Goal: Task Accomplishment & Management: Use online tool/utility

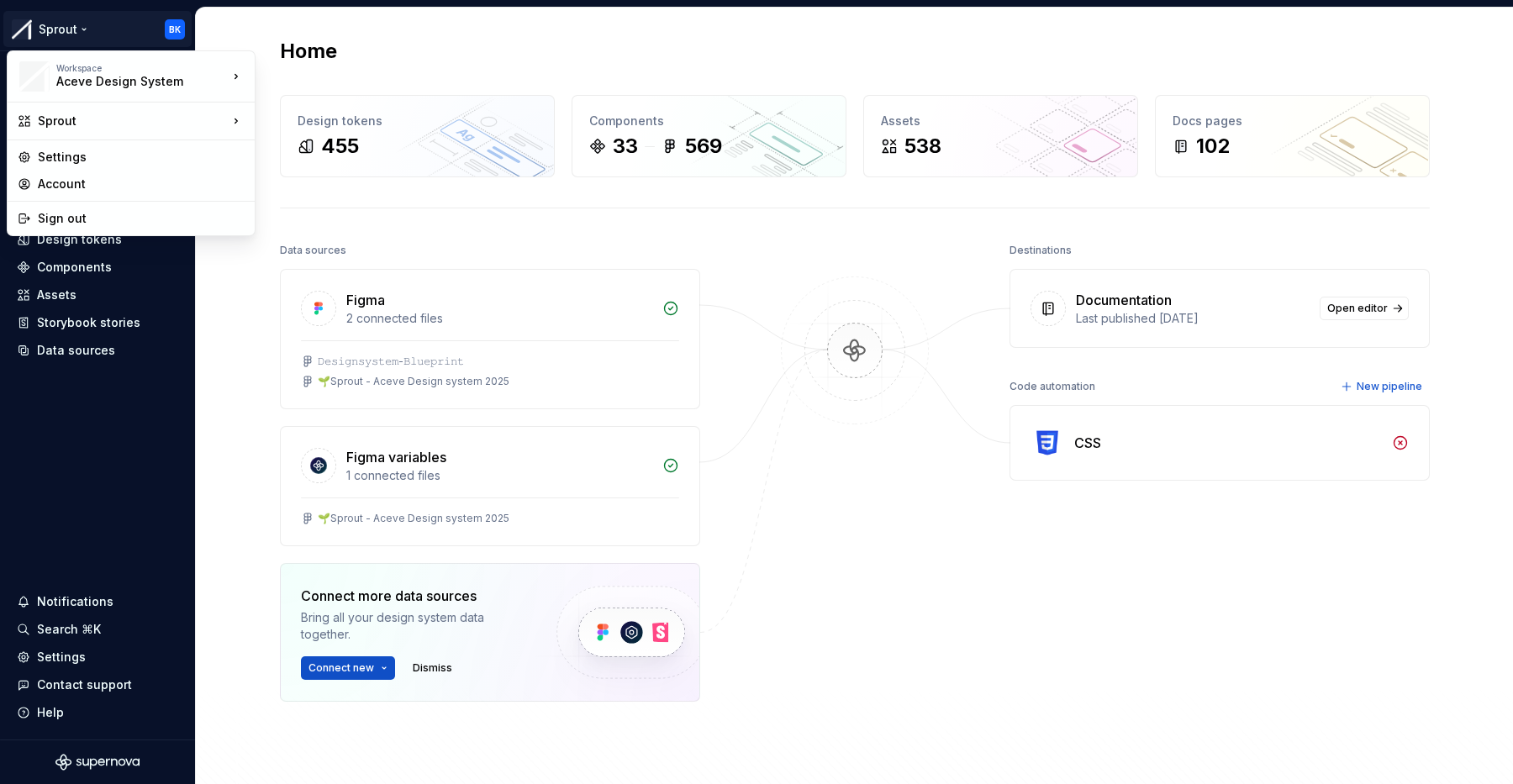
click at [124, 29] on html "Sprout BK Home Documentation Analytics Code automation Design system data Desig…" at bounding box center [756, 392] width 1513 height 784
click at [128, 121] on div "Sprout" at bounding box center [133, 121] width 190 height 17
drag, startPoint x: 232, startPoint y: 340, endPoint x: 190, endPoint y: 319, distance: 47.0
click at [232, 340] on html "Sprout BK Home Documentation Analytics Code automation Design system data Desig…" at bounding box center [756, 392] width 1513 height 784
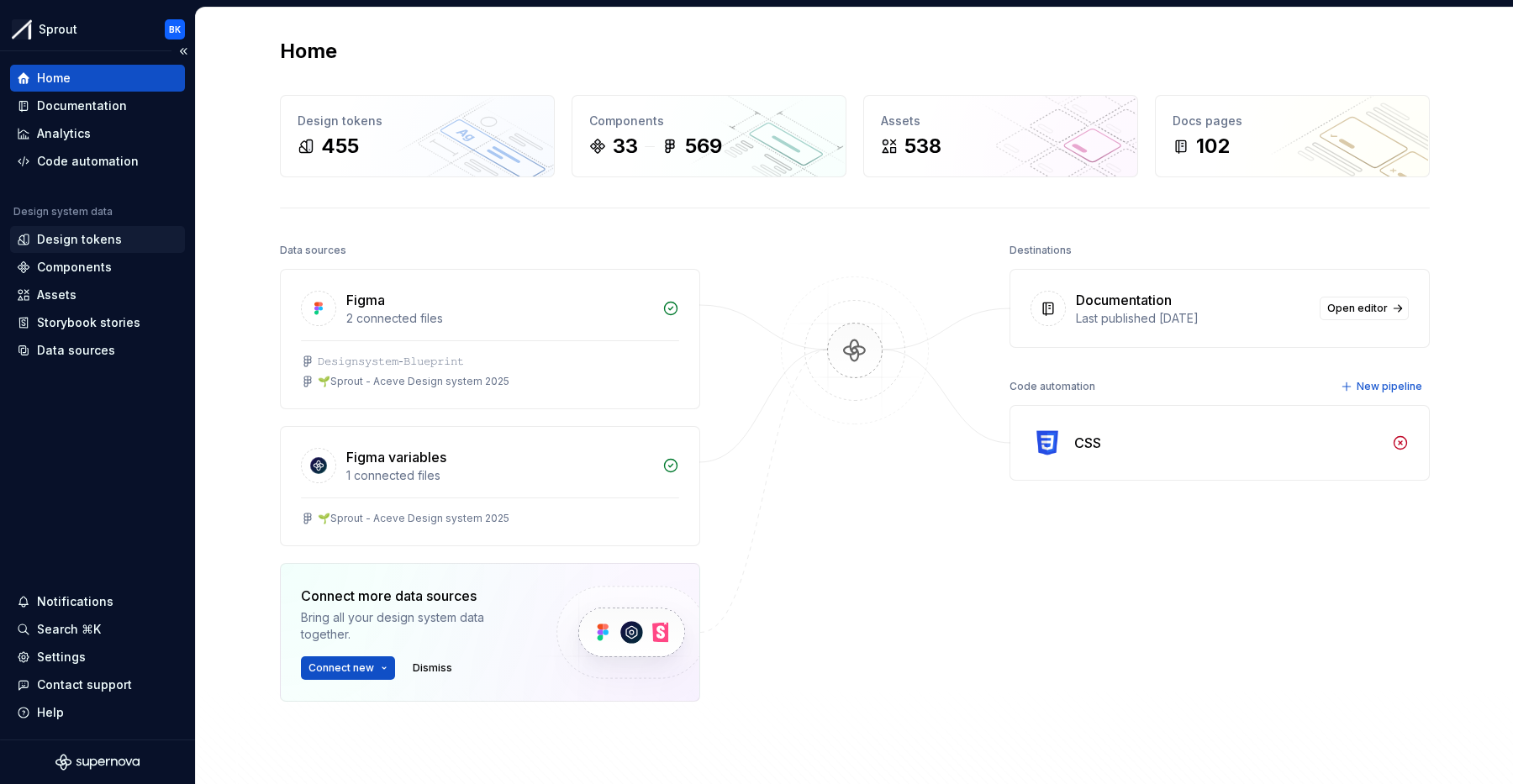
click at [120, 243] on div "Design tokens" at bounding box center [98, 239] width 162 height 17
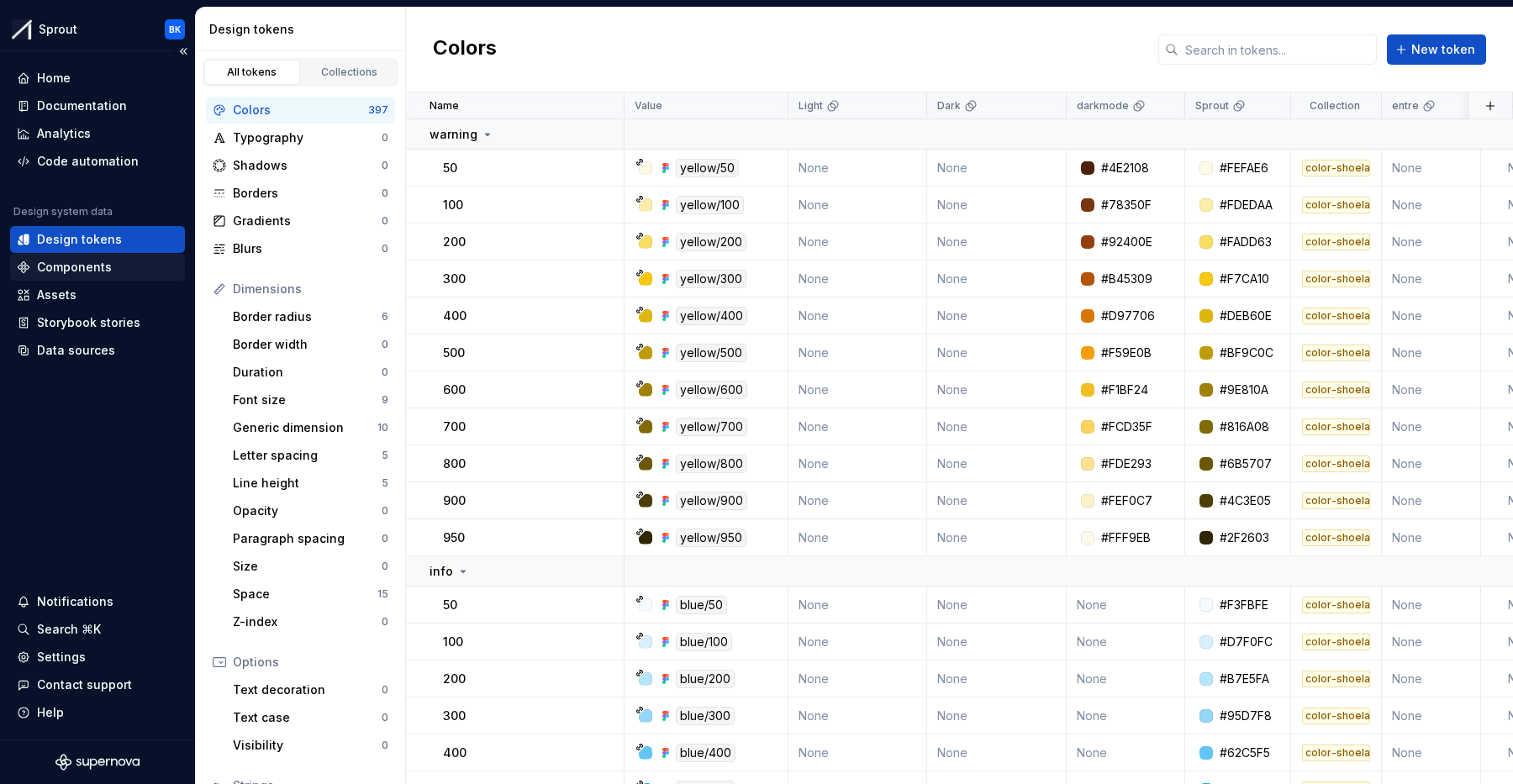
click at [120, 270] on div "Components" at bounding box center [98, 267] width 162 height 17
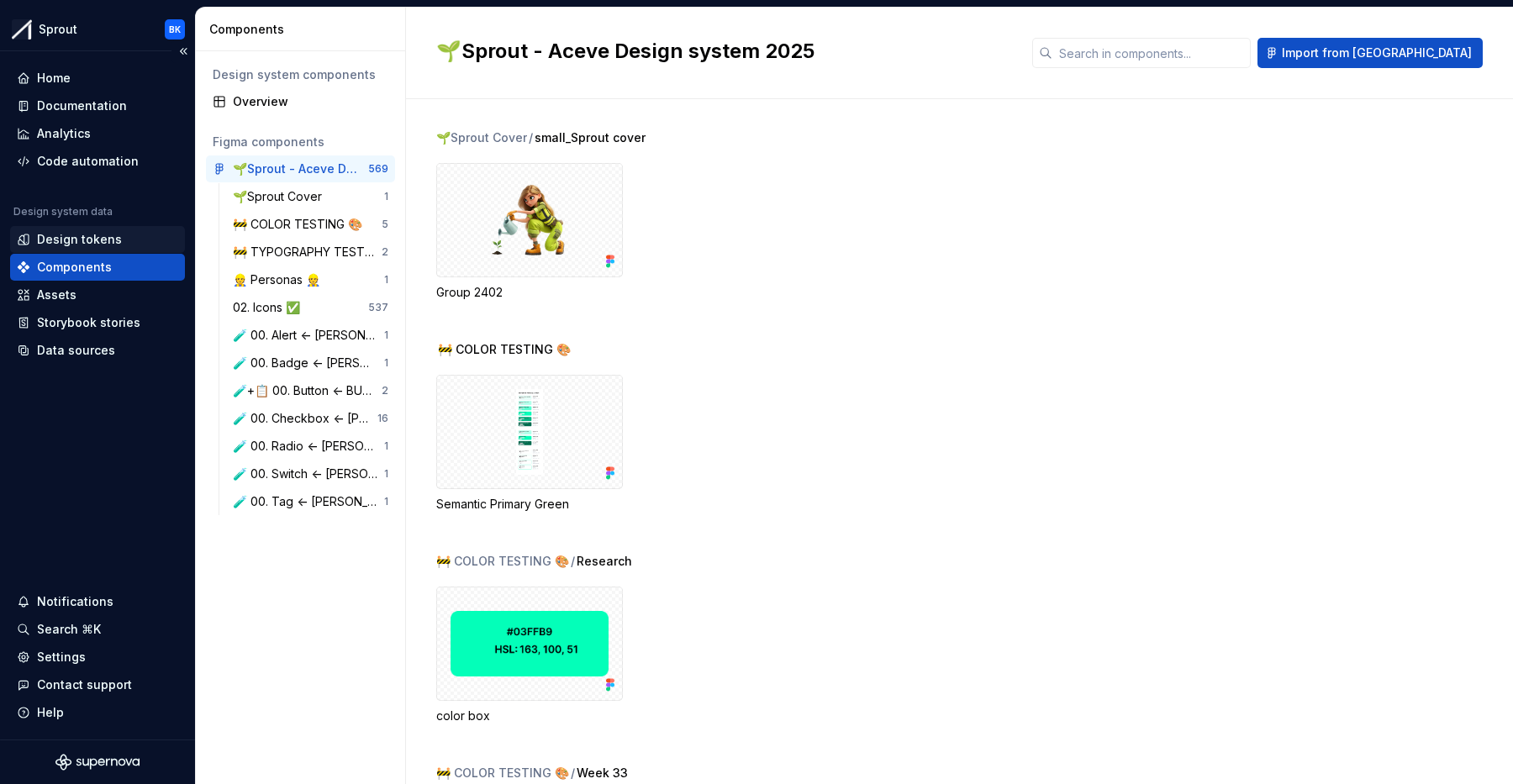
click at [139, 244] on div "Design tokens" at bounding box center [98, 239] width 162 height 17
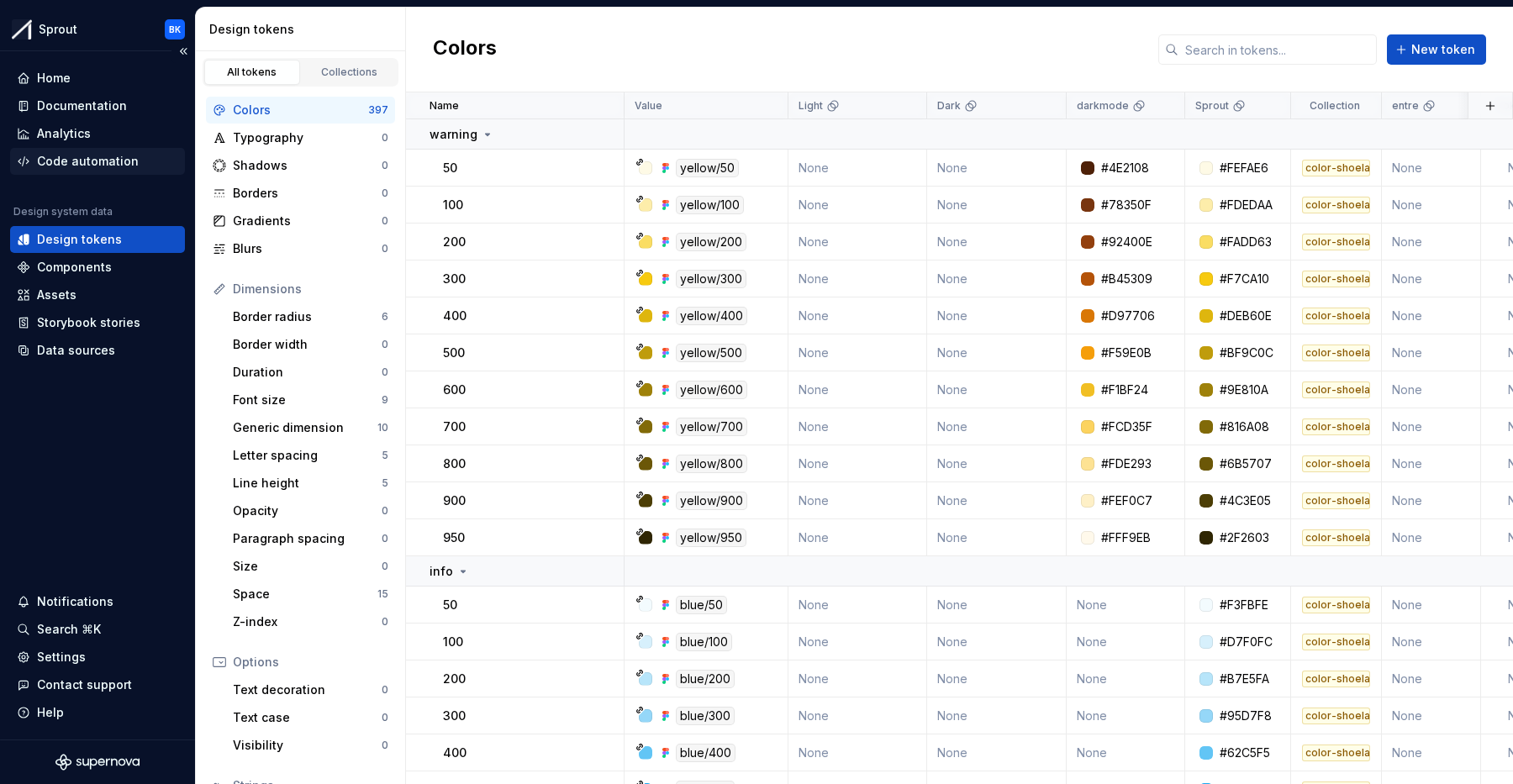
click at [113, 148] on div "Code automation" at bounding box center [97, 161] width 175 height 27
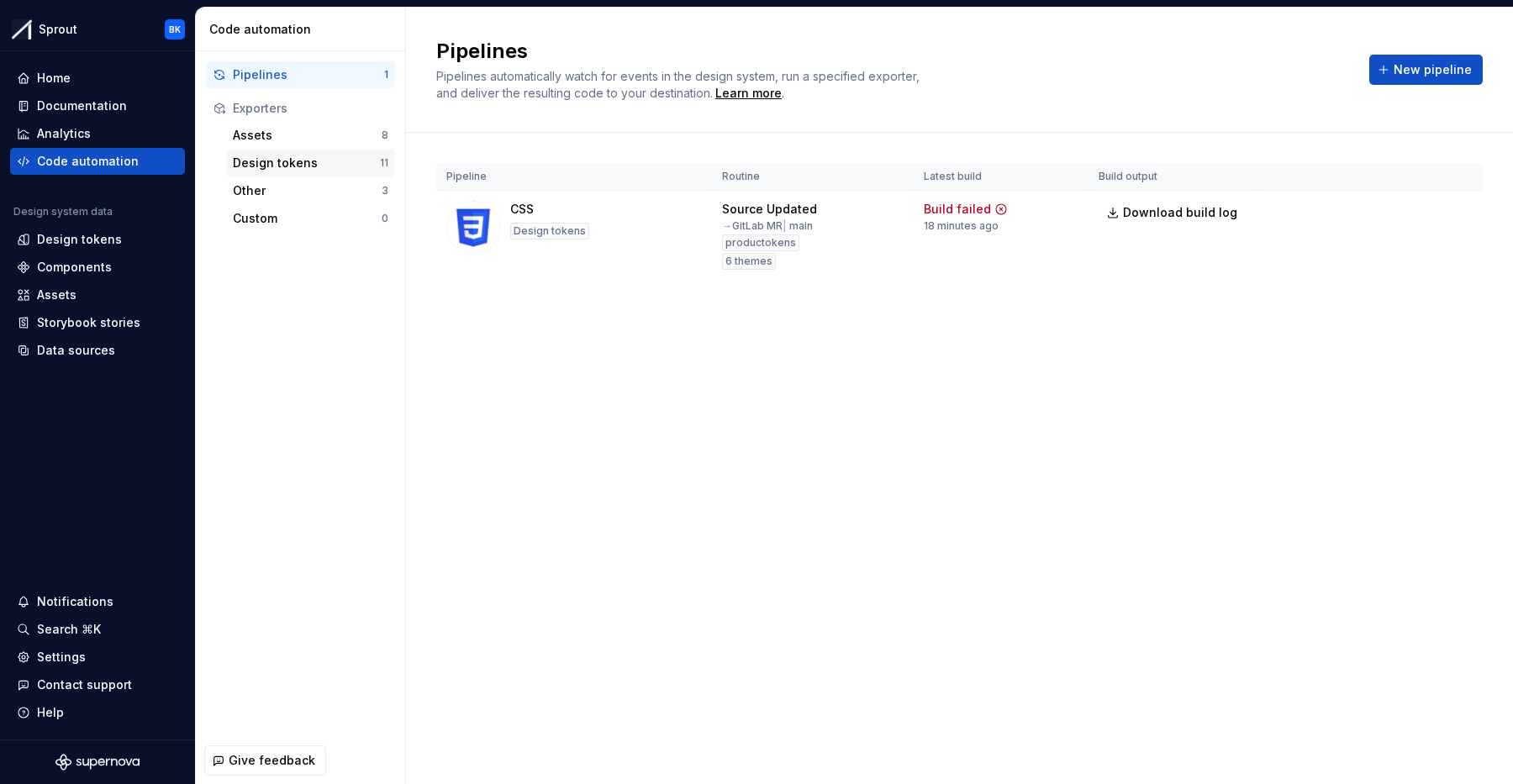
click at [312, 158] on div "Design tokens" at bounding box center [306, 162] width 147 height 17
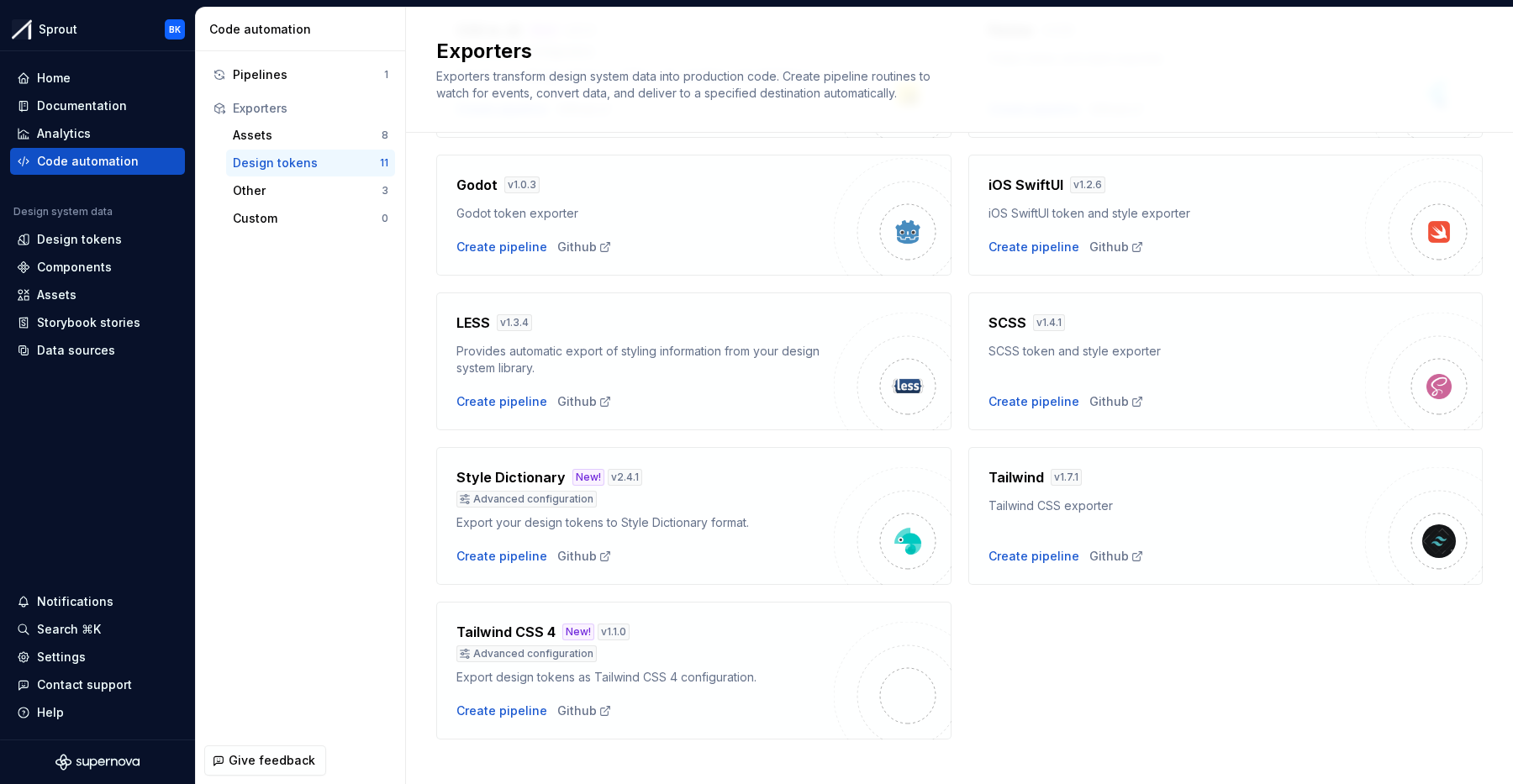
scroll to position [377, 0]
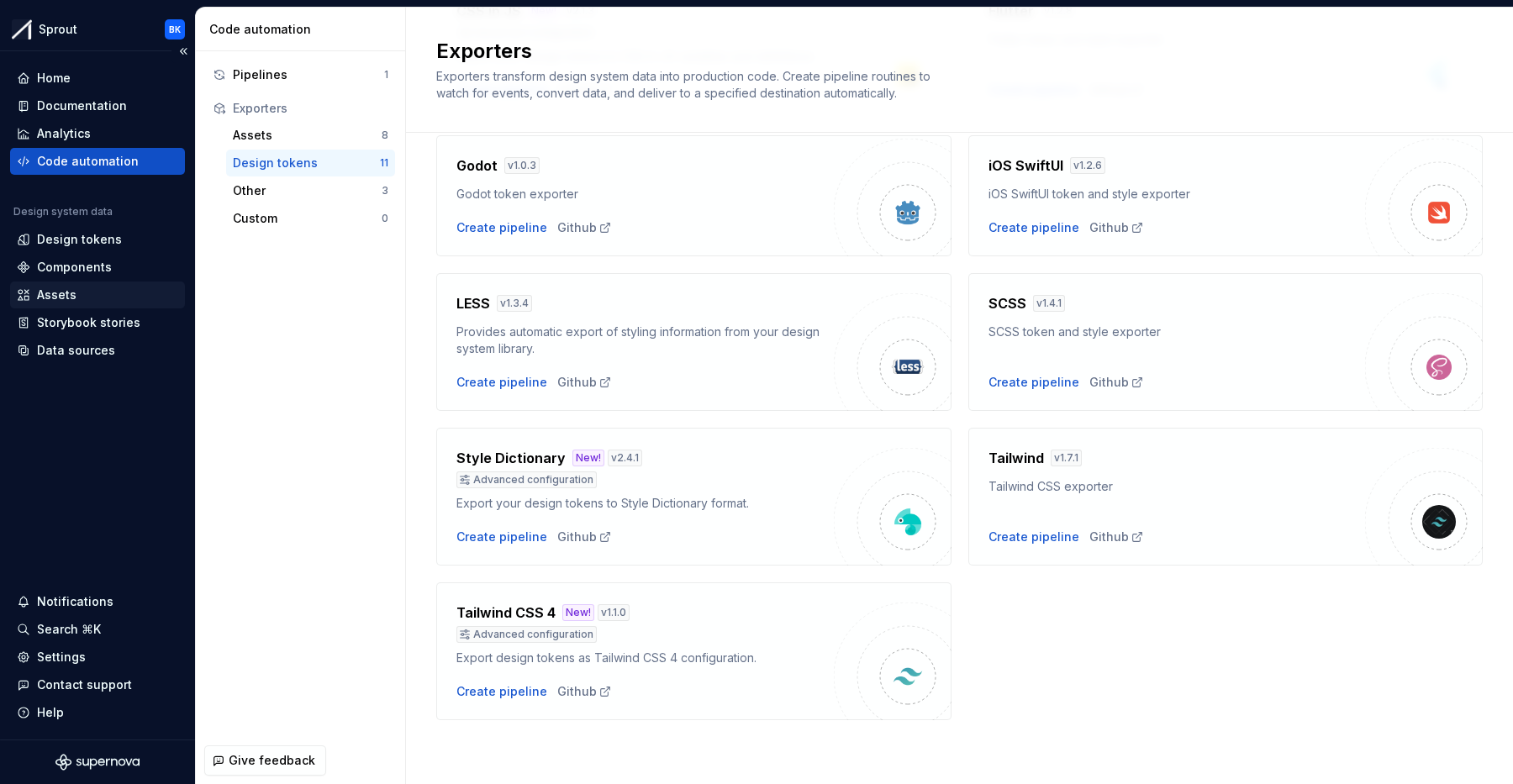
click at [67, 295] on div "Assets" at bounding box center [57, 294] width 40 height 17
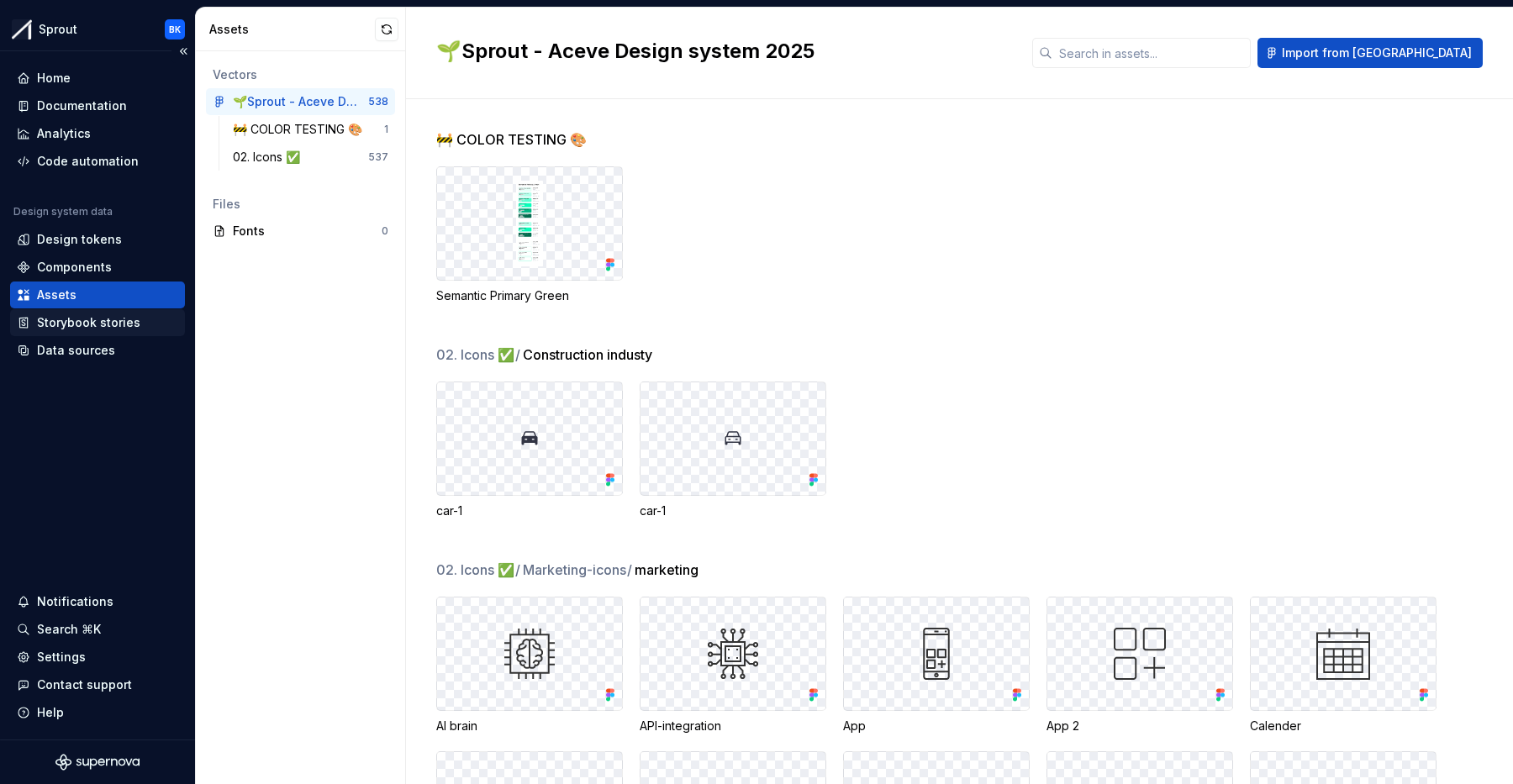
click at [104, 331] on div "Storybook stories" at bounding box center [97, 323] width 175 height 27
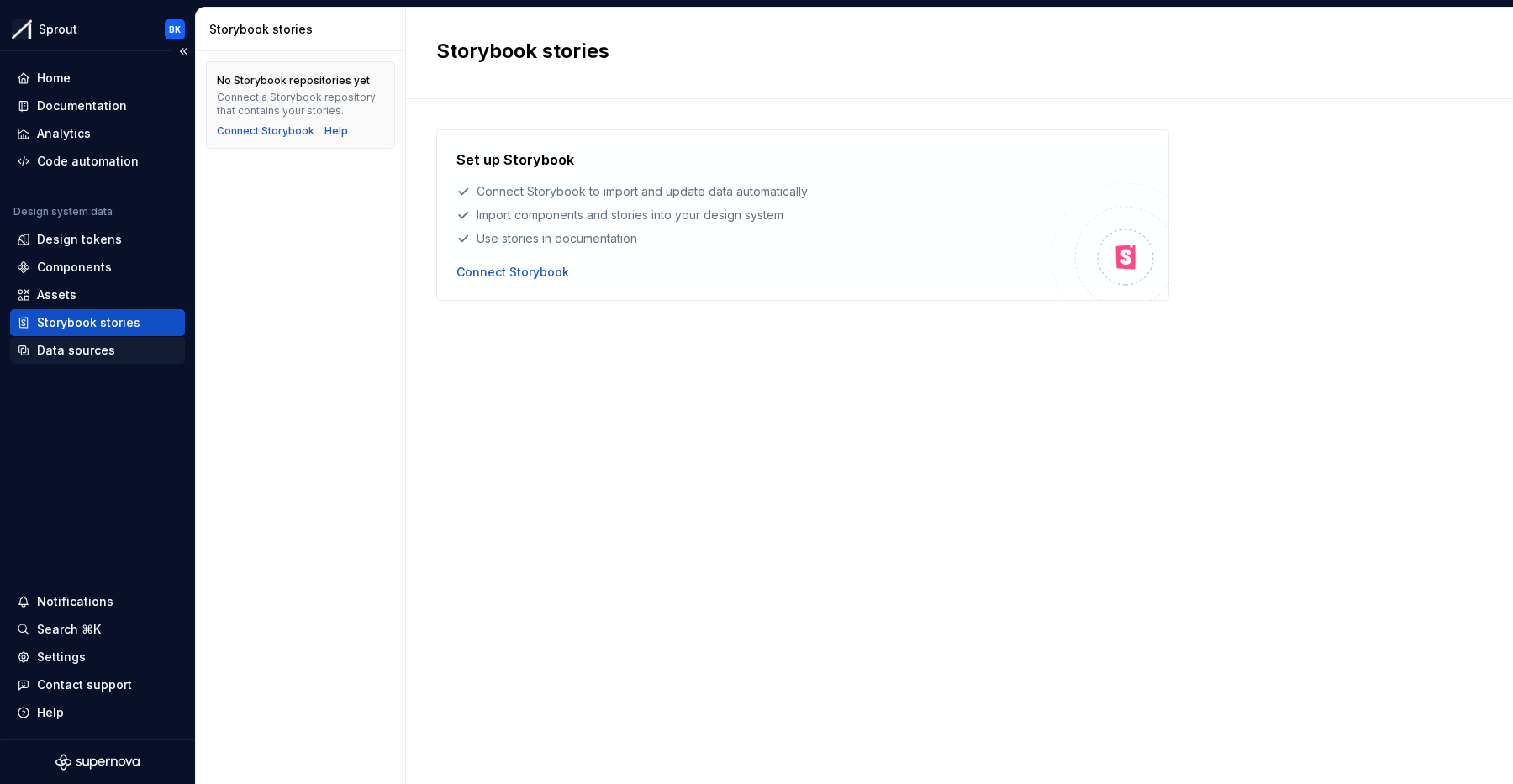
click at [102, 349] on div "Data sources" at bounding box center [76, 350] width 78 height 17
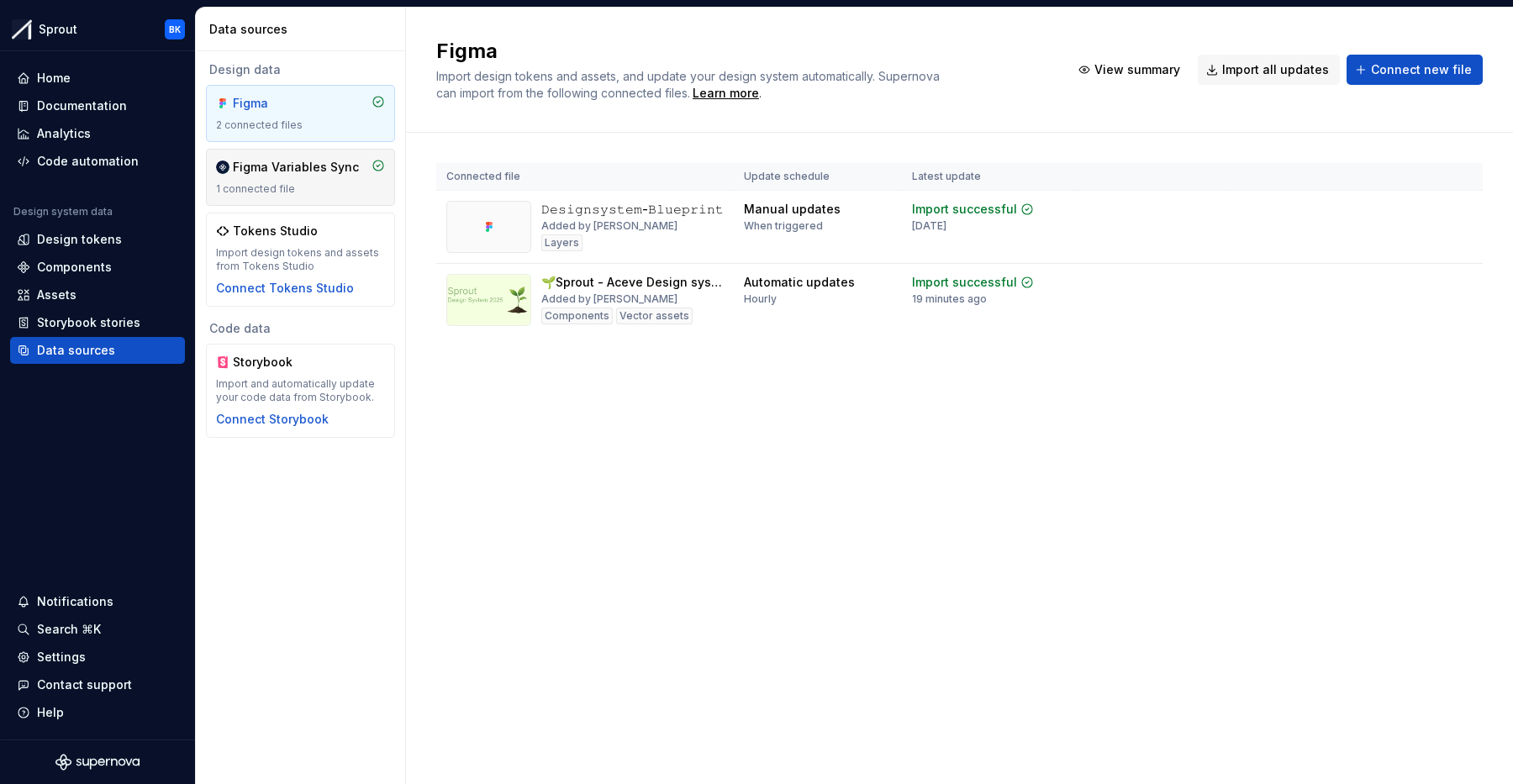
click at [303, 181] on div "Figma Variables Sync 1 connected file" at bounding box center [300, 177] width 169 height 37
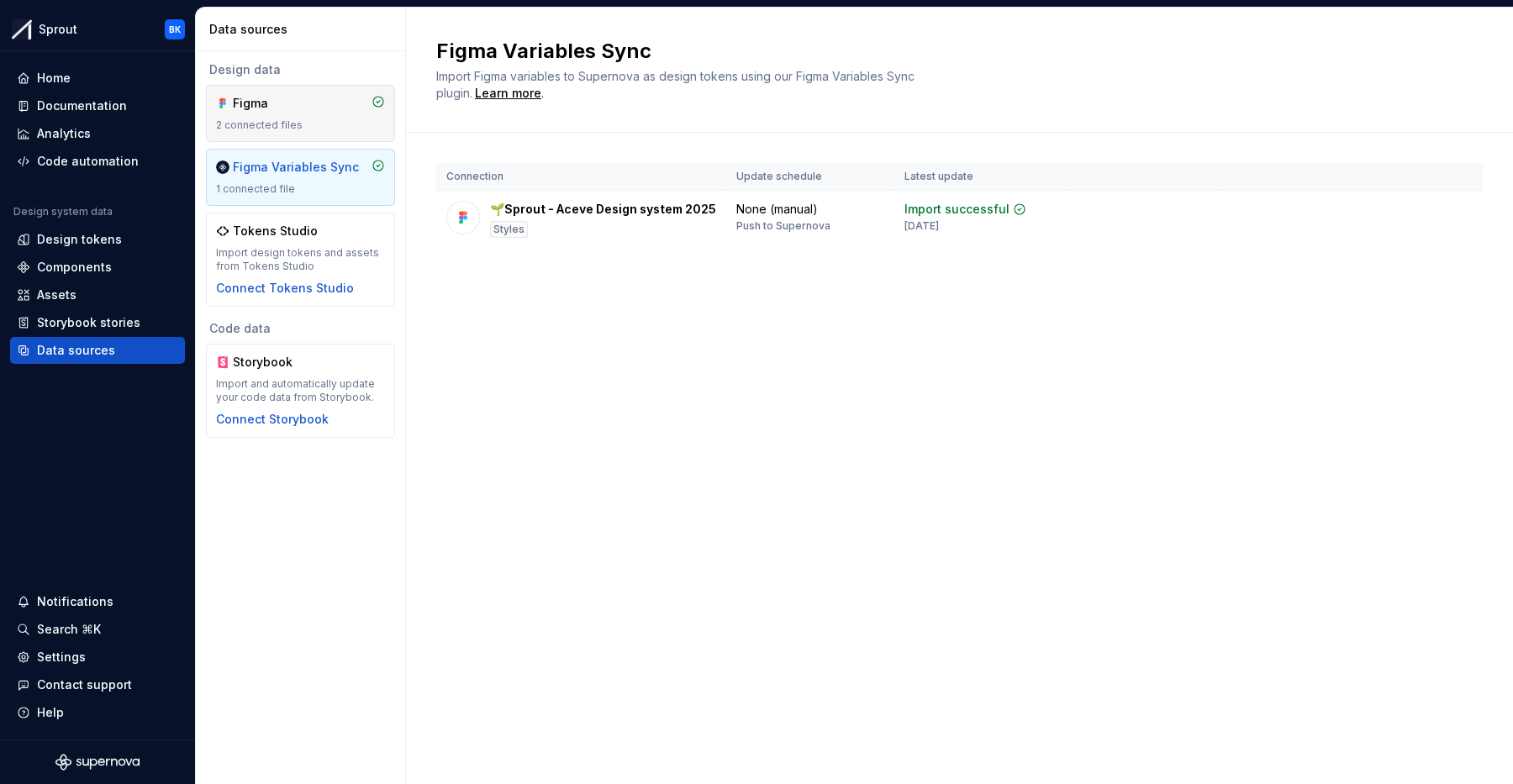
click at [299, 110] on div "Figma" at bounding box center [272, 103] width 81 height 17
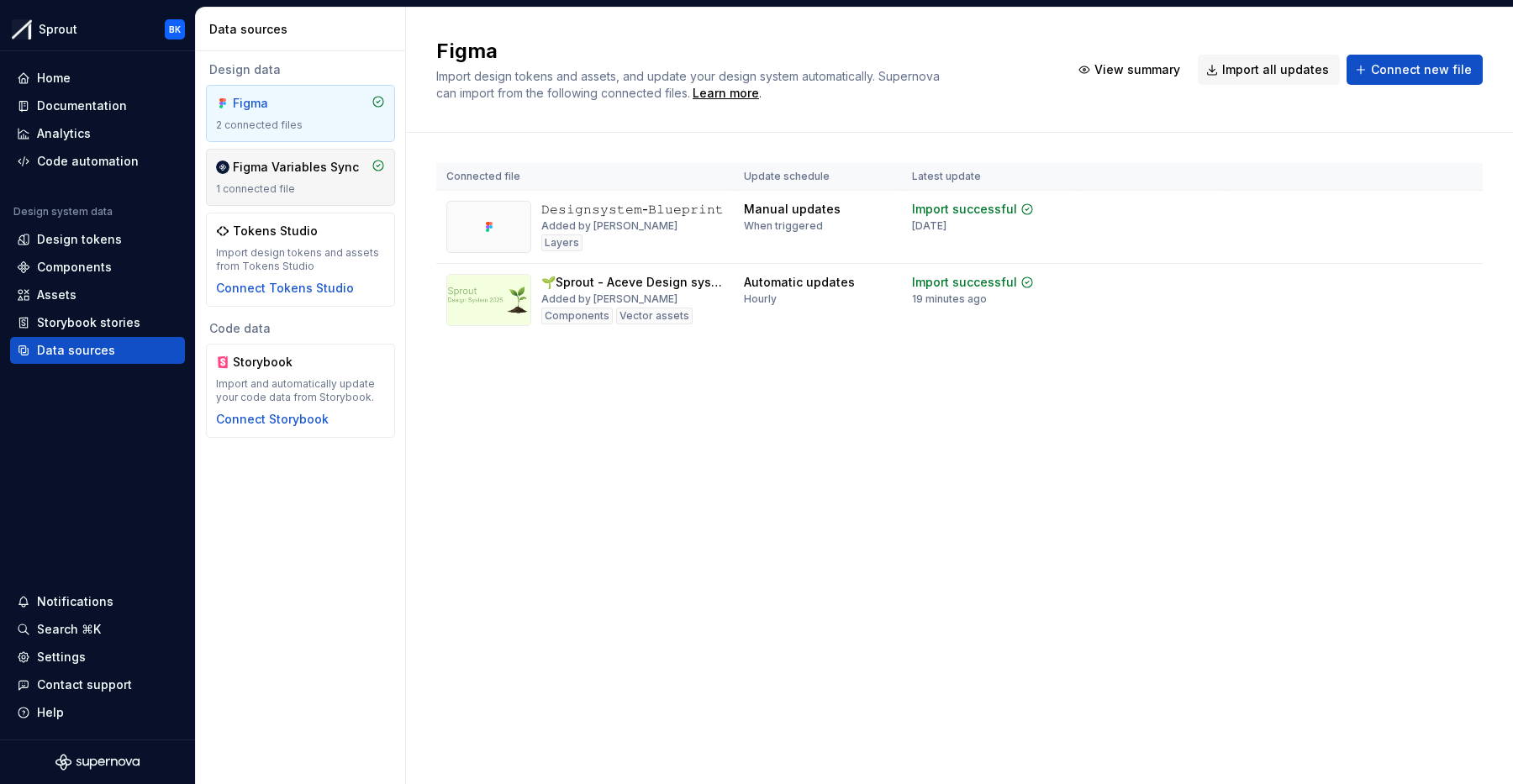
drag, startPoint x: 311, startPoint y: 161, endPoint x: 382, endPoint y: 187, distance: 75.6
click at [311, 161] on div "Figma Variables Sync" at bounding box center [296, 167] width 126 height 17
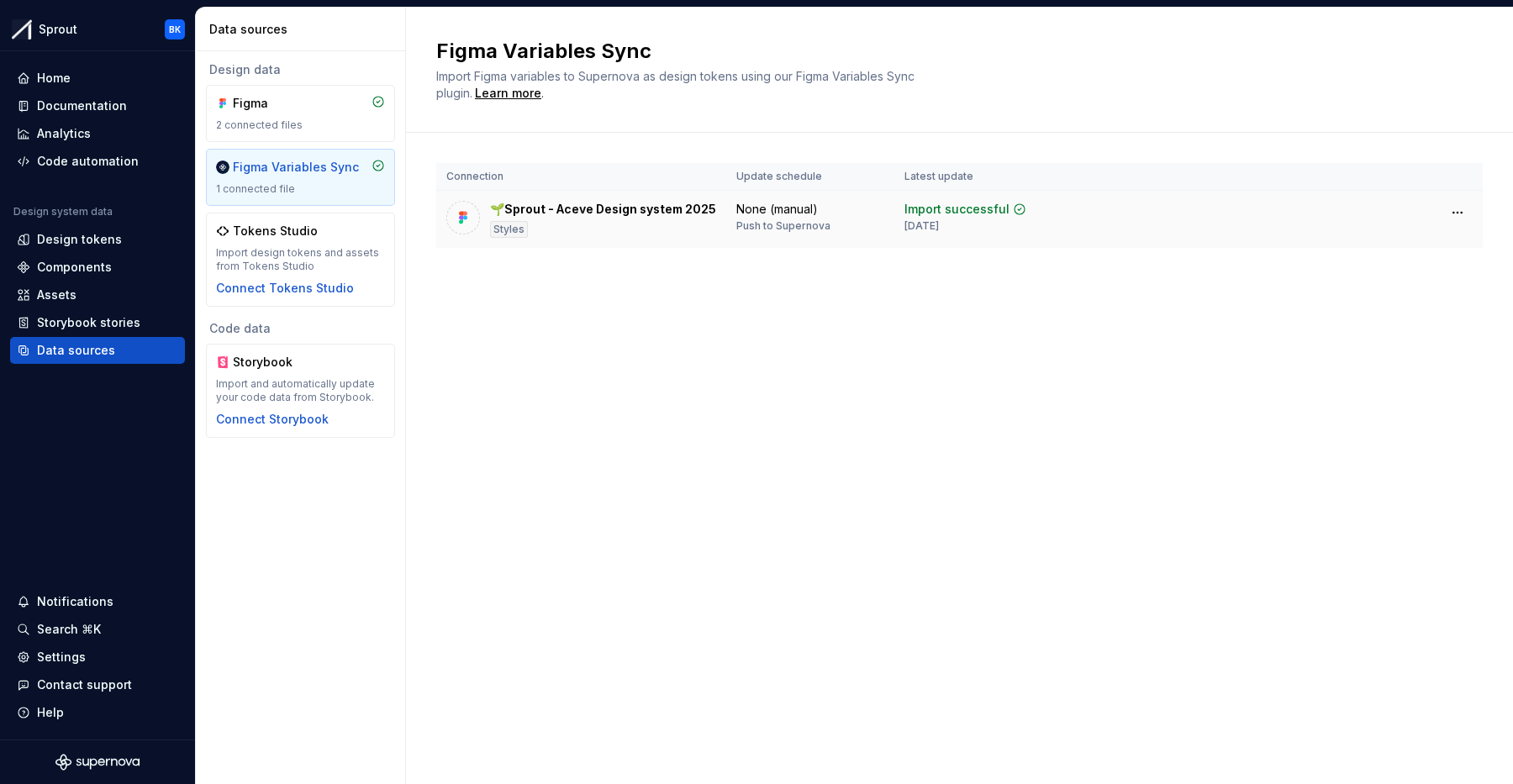
click at [663, 234] on div "🌱Sprout - Aceve Design system 2025 Styles" at bounding box center [603, 219] width 226 height 37
click at [107, 137] on div "Analytics" at bounding box center [98, 133] width 162 height 17
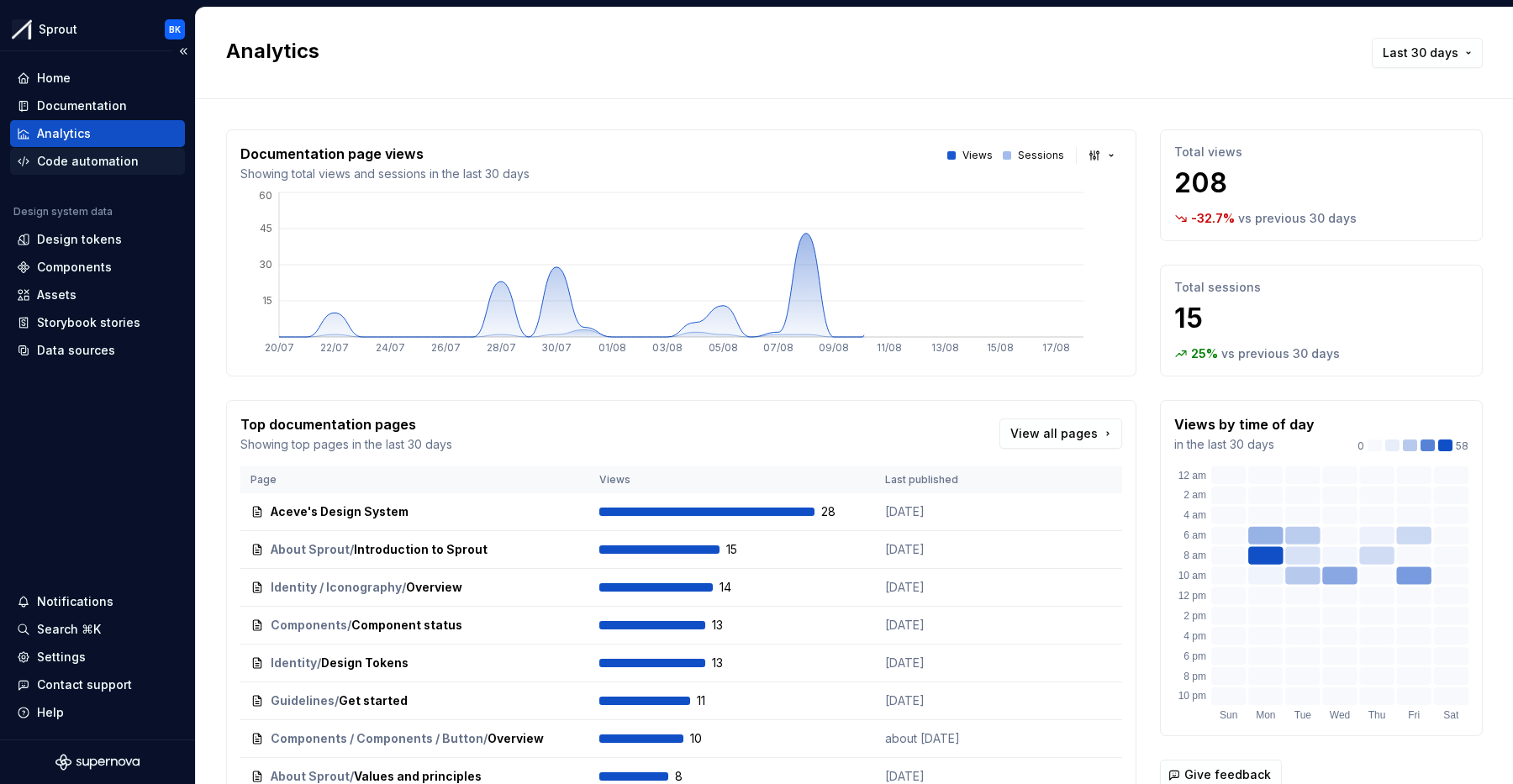
click at [109, 159] on div "Code automation" at bounding box center [88, 161] width 102 height 17
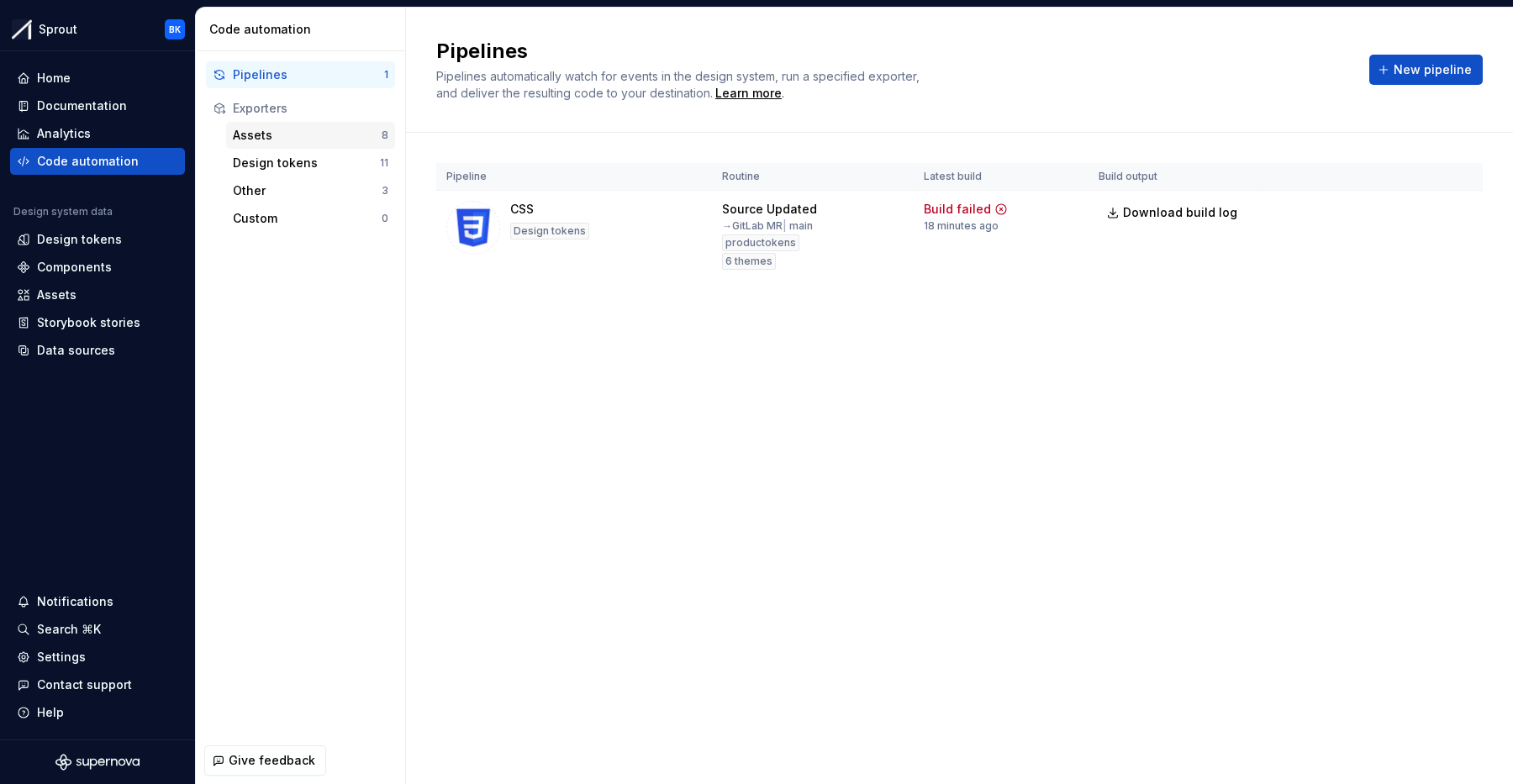
click at [292, 142] on div "Assets" at bounding box center [307, 135] width 149 height 17
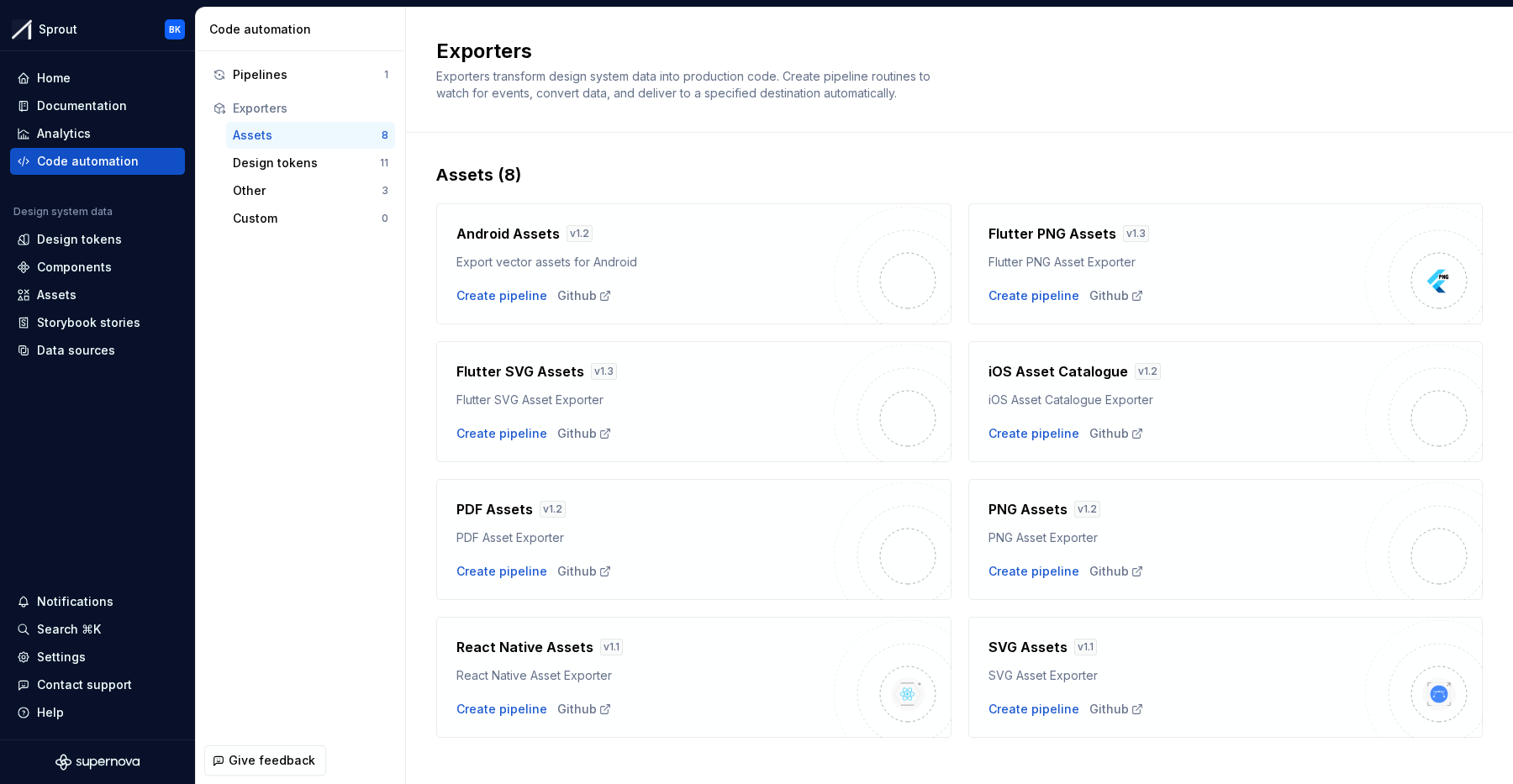
scroll to position [18, 0]
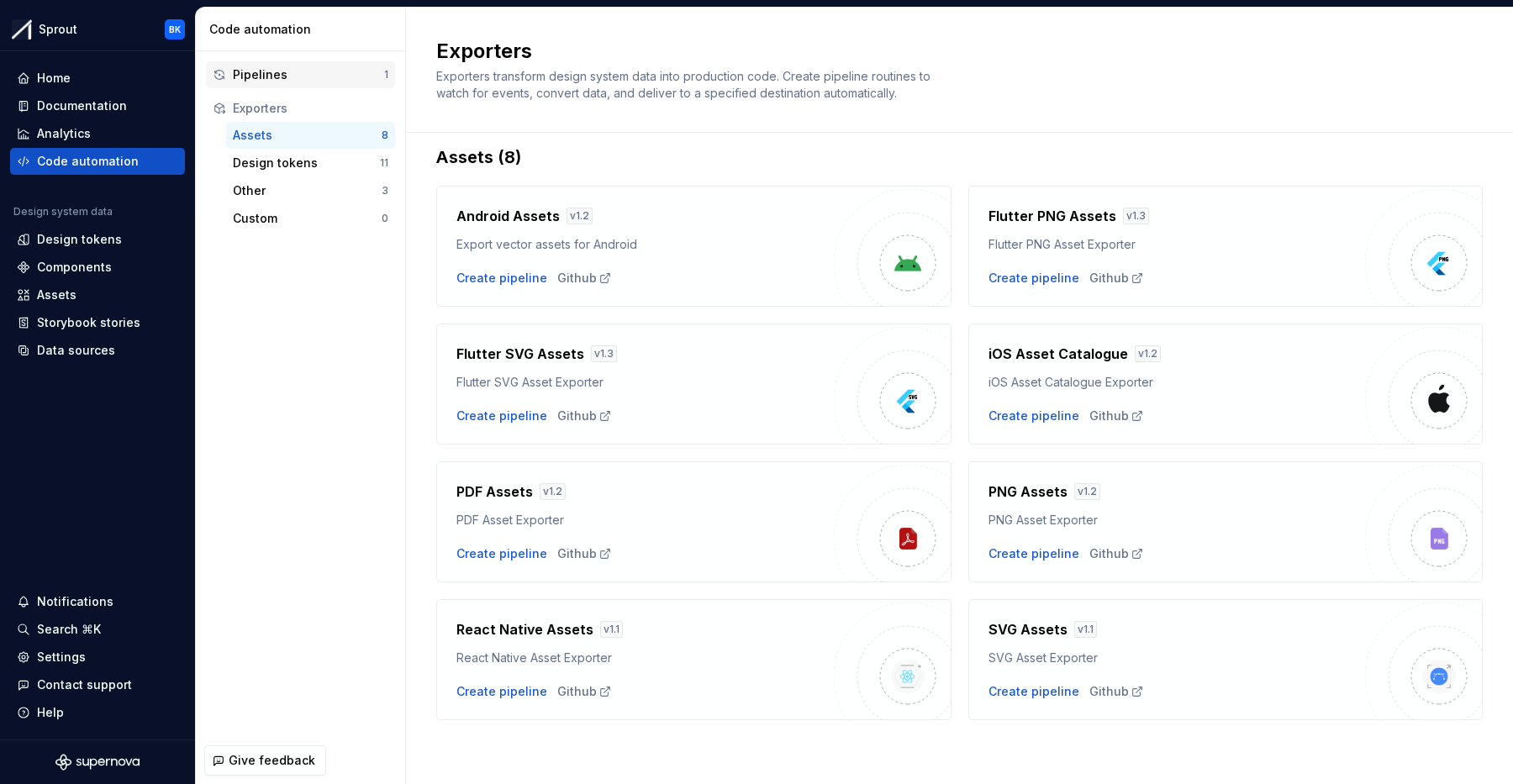
drag, startPoint x: 295, startPoint y: 95, endPoint x: 298, endPoint y: 82, distance: 13.3
click at [295, 95] on div "Exporters" at bounding box center [300, 108] width 189 height 27
click at [301, 74] on div "Pipelines" at bounding box center [308, 74] width 152 height 17
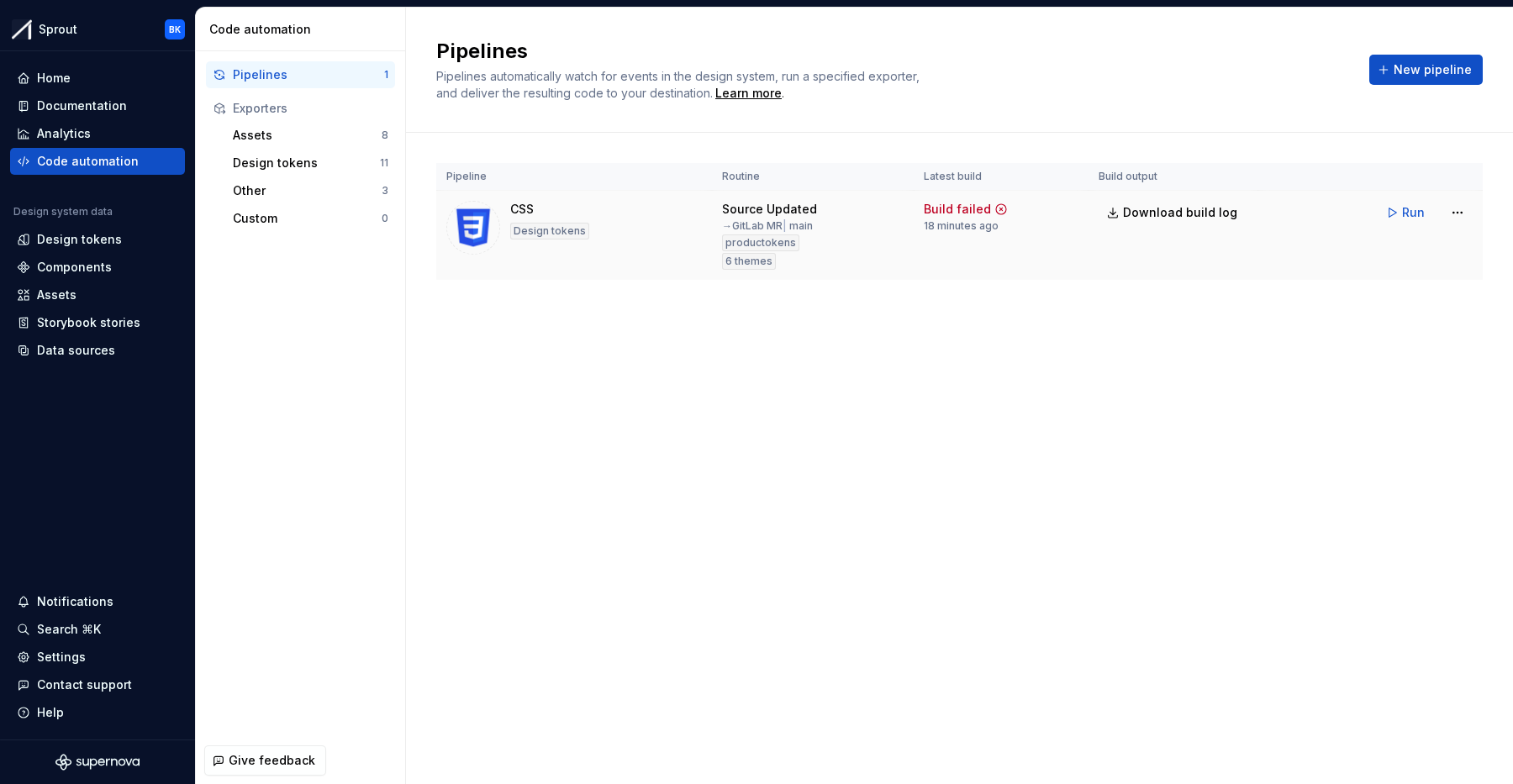
click at [920, 216] on td "Build failed 18 minutes ago" at bounding box center [1001, 235] width 175 height 90
click at [613, 244] on div "CSS Design tokens" at bounding box center [574, 227] width 256 height 54
click at [319, 137] on div "Assets" at bounding box center [307, 135] width 149 height 17
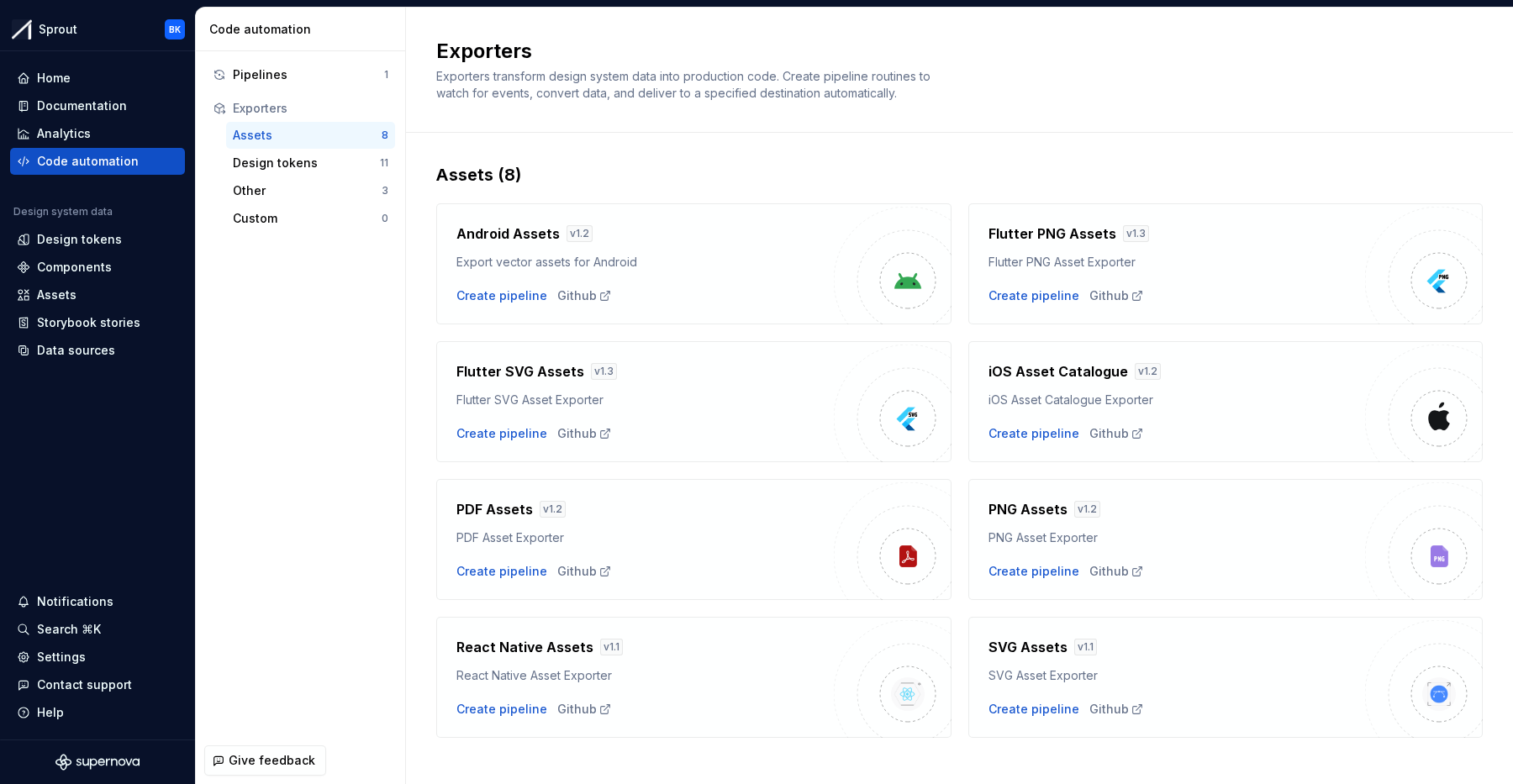
scroll to position [18, 0]
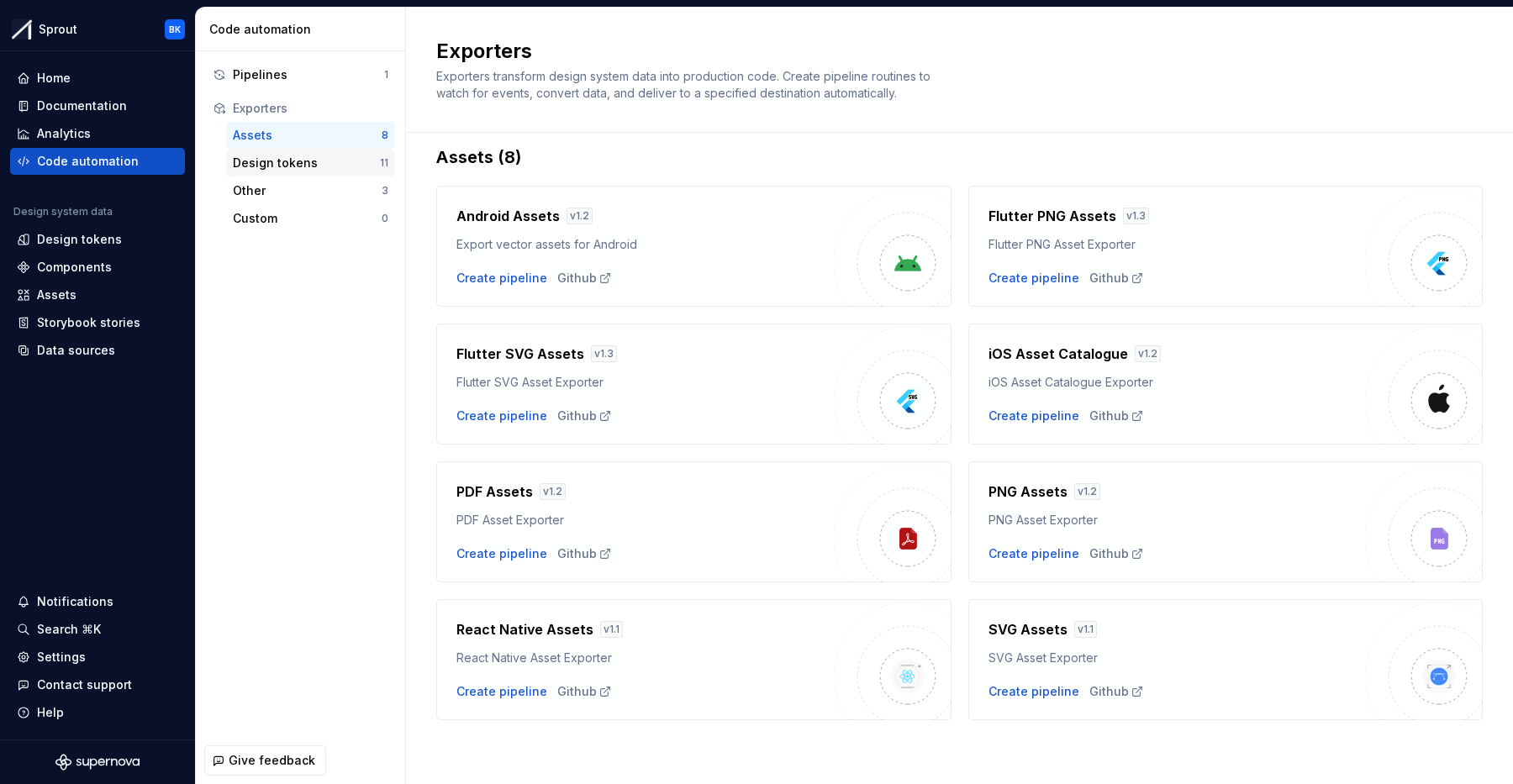
click at [326, 167] on div "Design tokens" at bounding box center [306, 162] width 147 height 17
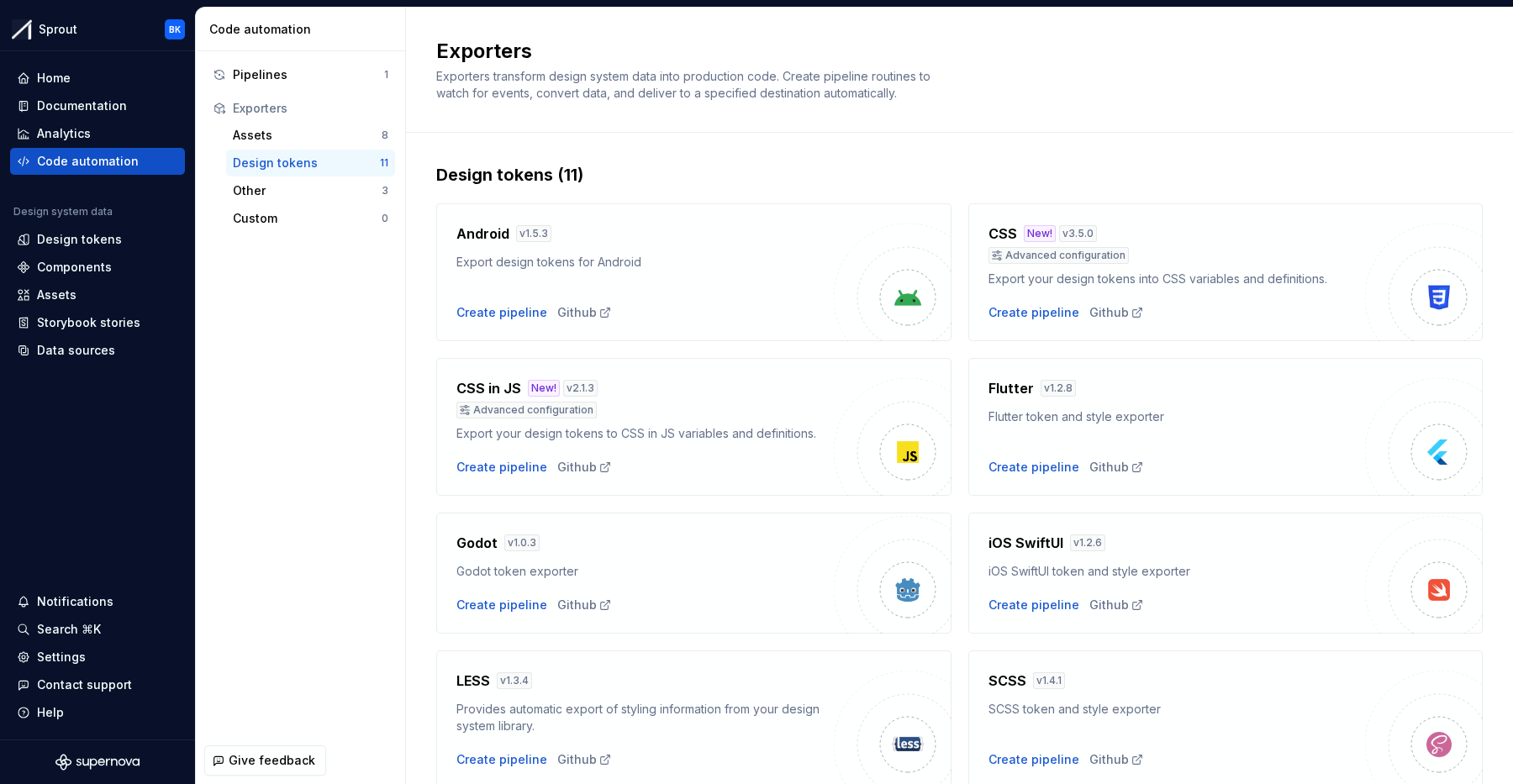
click at [896, 452] on img at bounding box center [908, 452] width 34 height 34
click at [493, 466] on div "Create pipeline" at bounding box center [501, 466] width 91 height 17
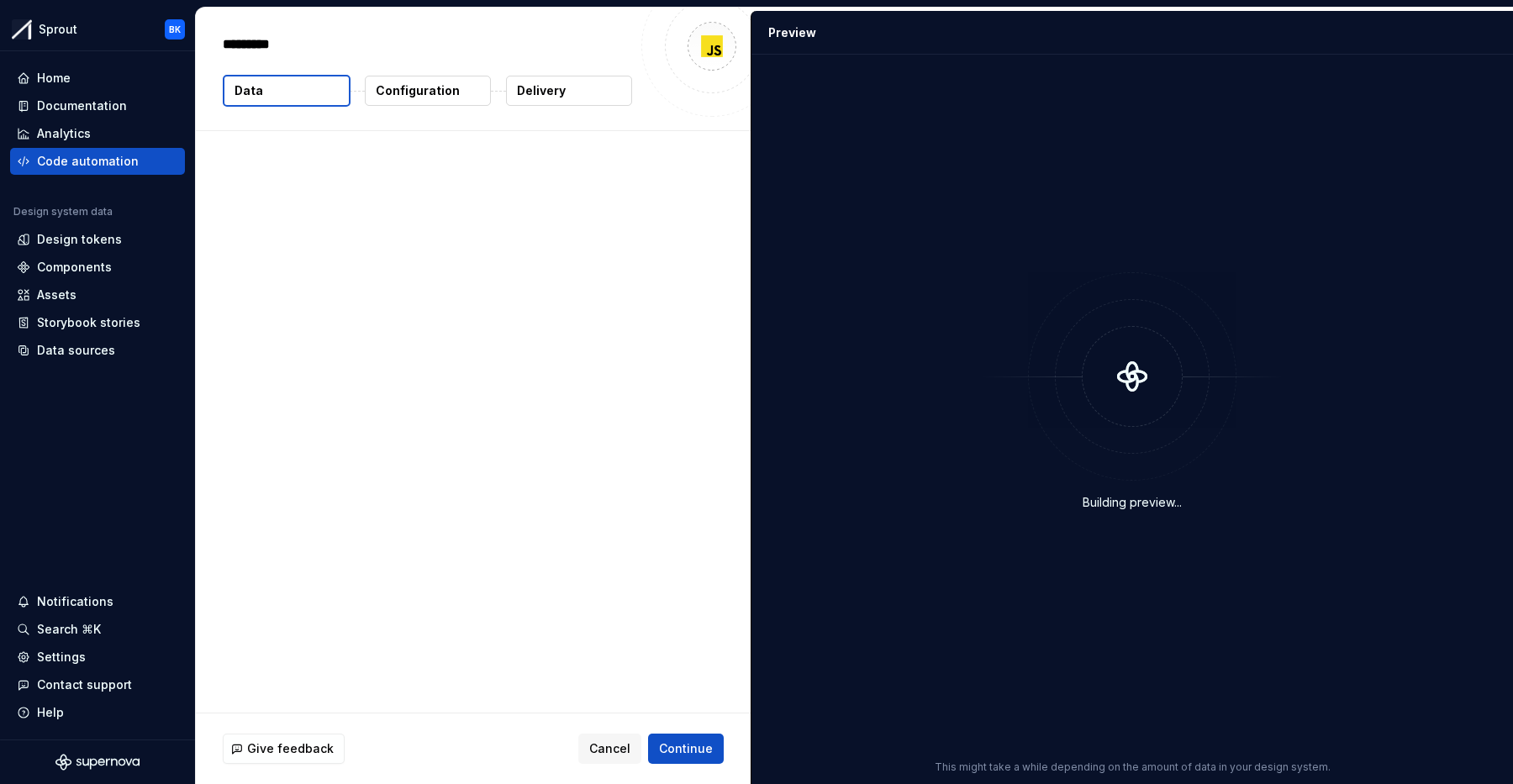
type textarea "*"
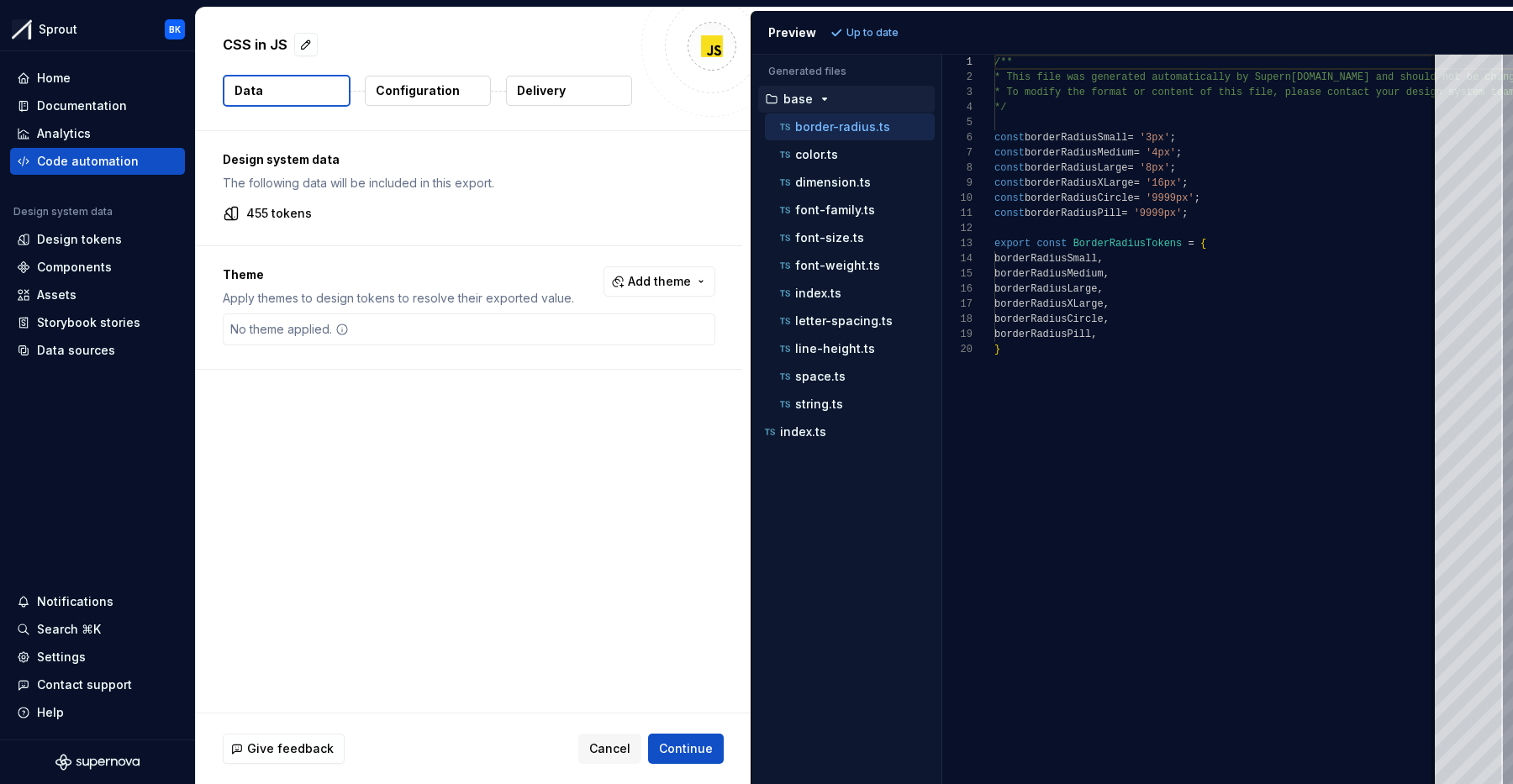
click at [436, 89] on p "Configuration" at bounding box center [417, 90] width 84 height 17
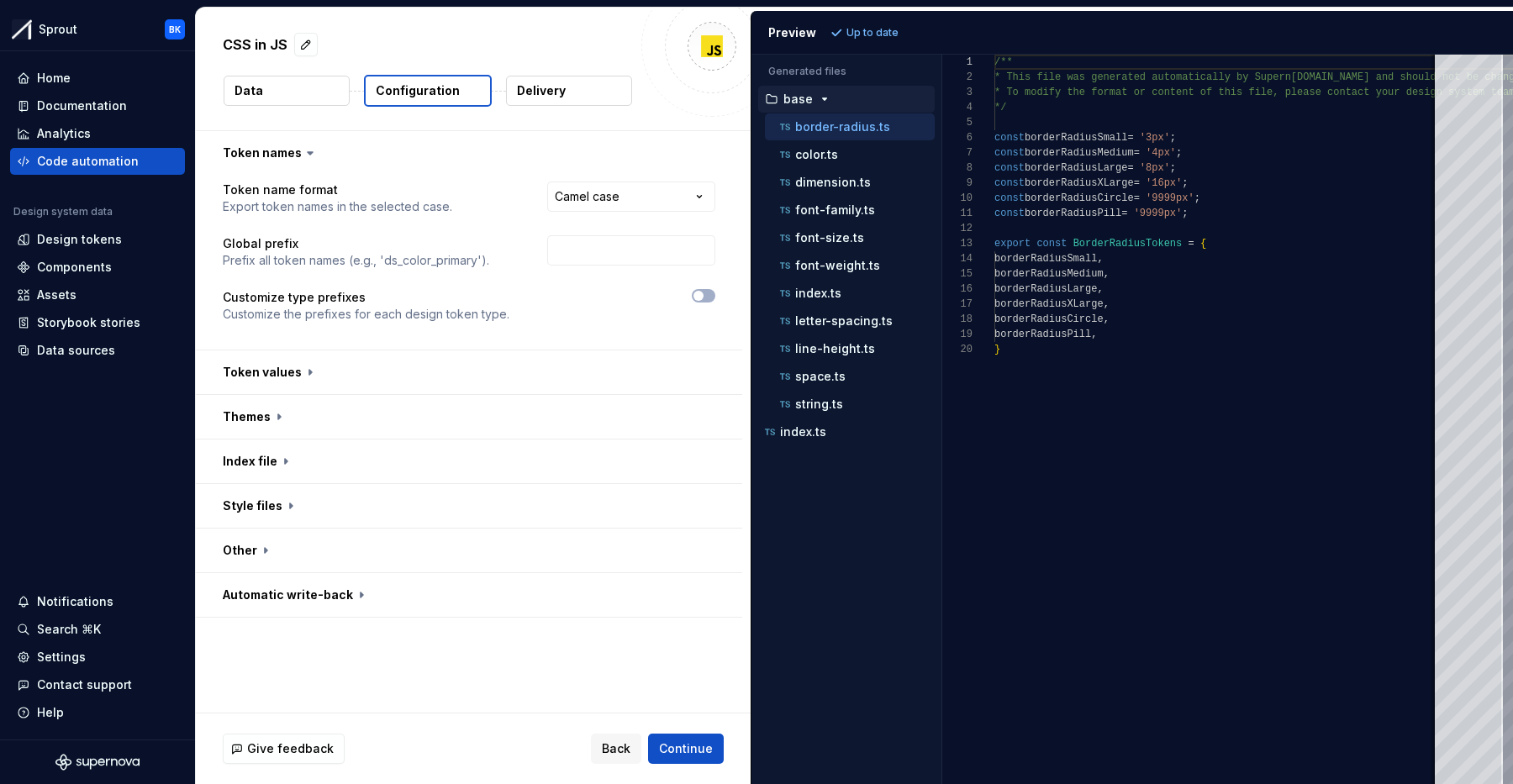
click at [546, 84] on p "Delivery" at bounding box center [541, 90] width 49 height 17
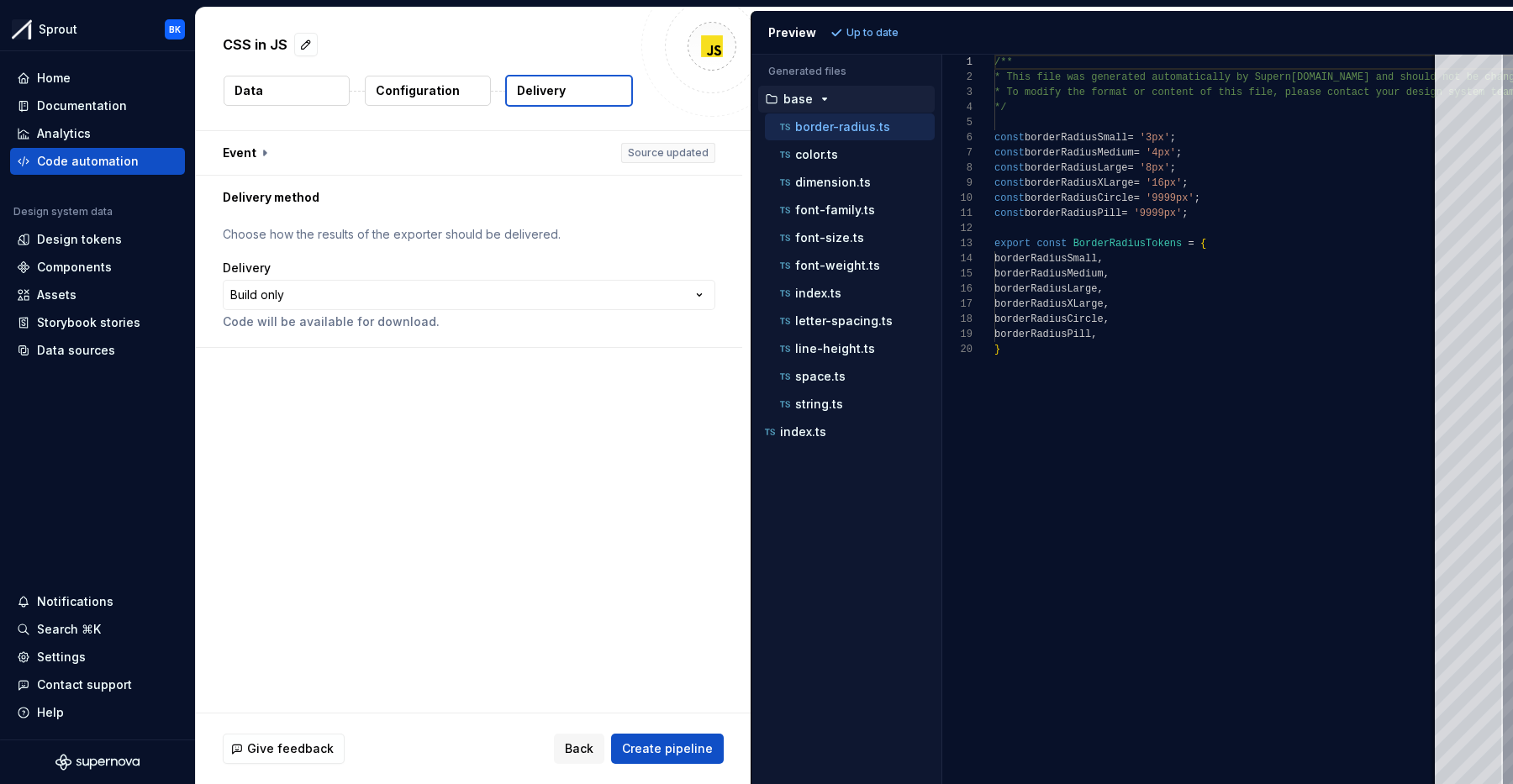
click at [452, 89] on p "Configuration" at bounding box center [417, 90] width 84 height 17
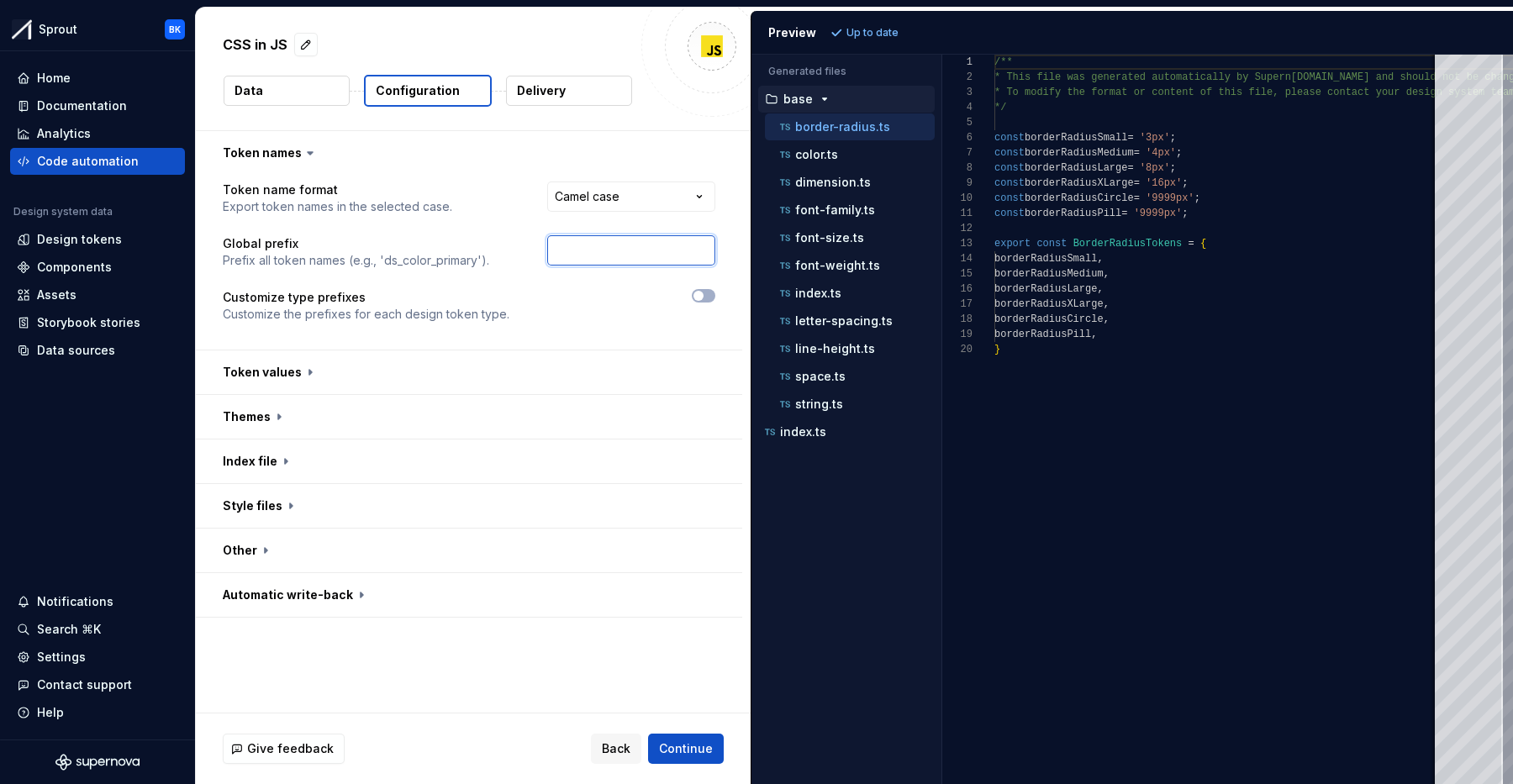
drag, startPoint x: 616, startPoint y: 248, endPoint x: 631, endPoint y: 278, distance: 33.5
click at [616, 252] on input "text" at bounding box center [631, 250] width 168 height 30
click at [704, 296] on span "button" at bounding box center [697, 295] width 10 height 10
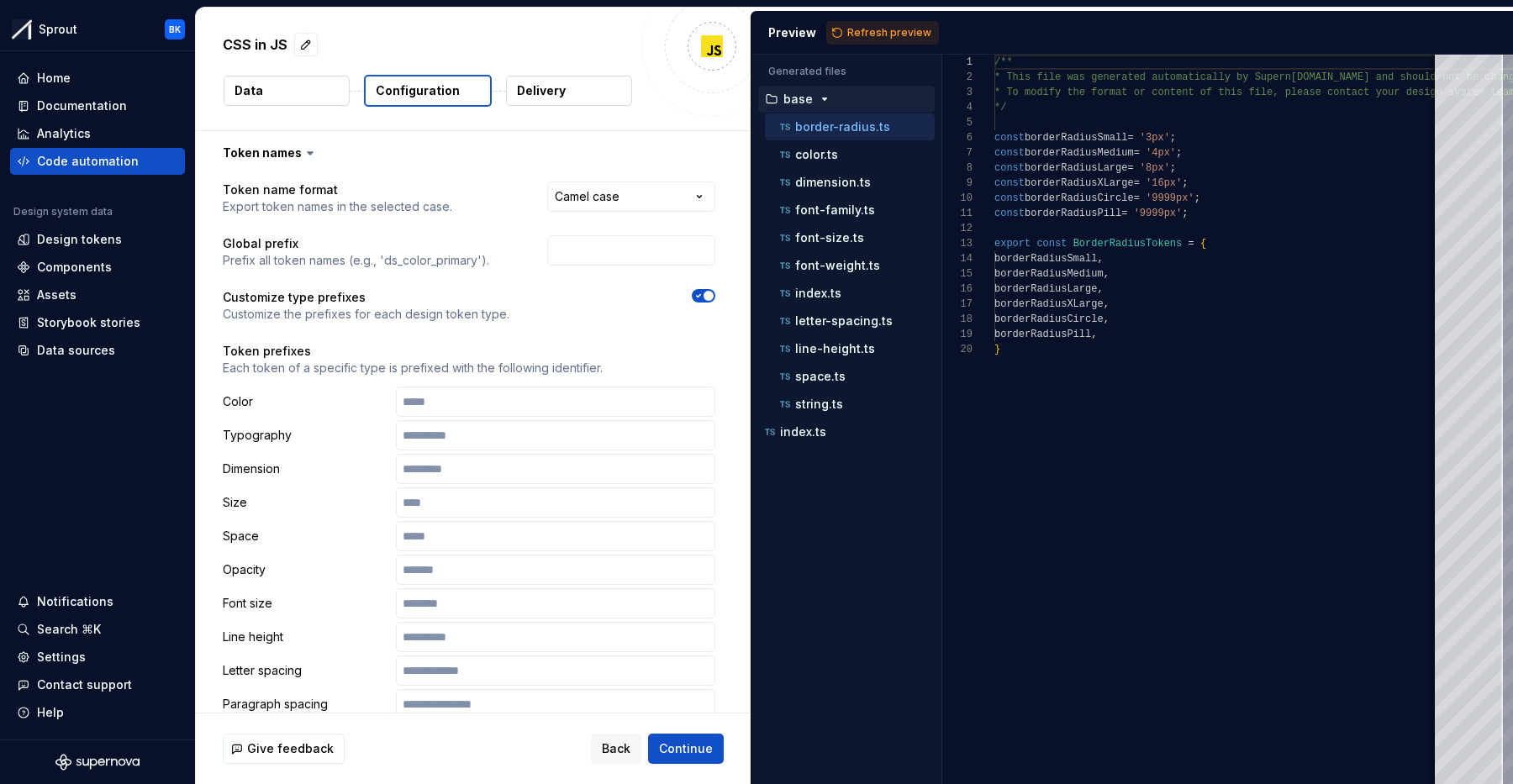
click at [705, 296] on icon "button" at bounding box center [698, 295] width 13 height 10
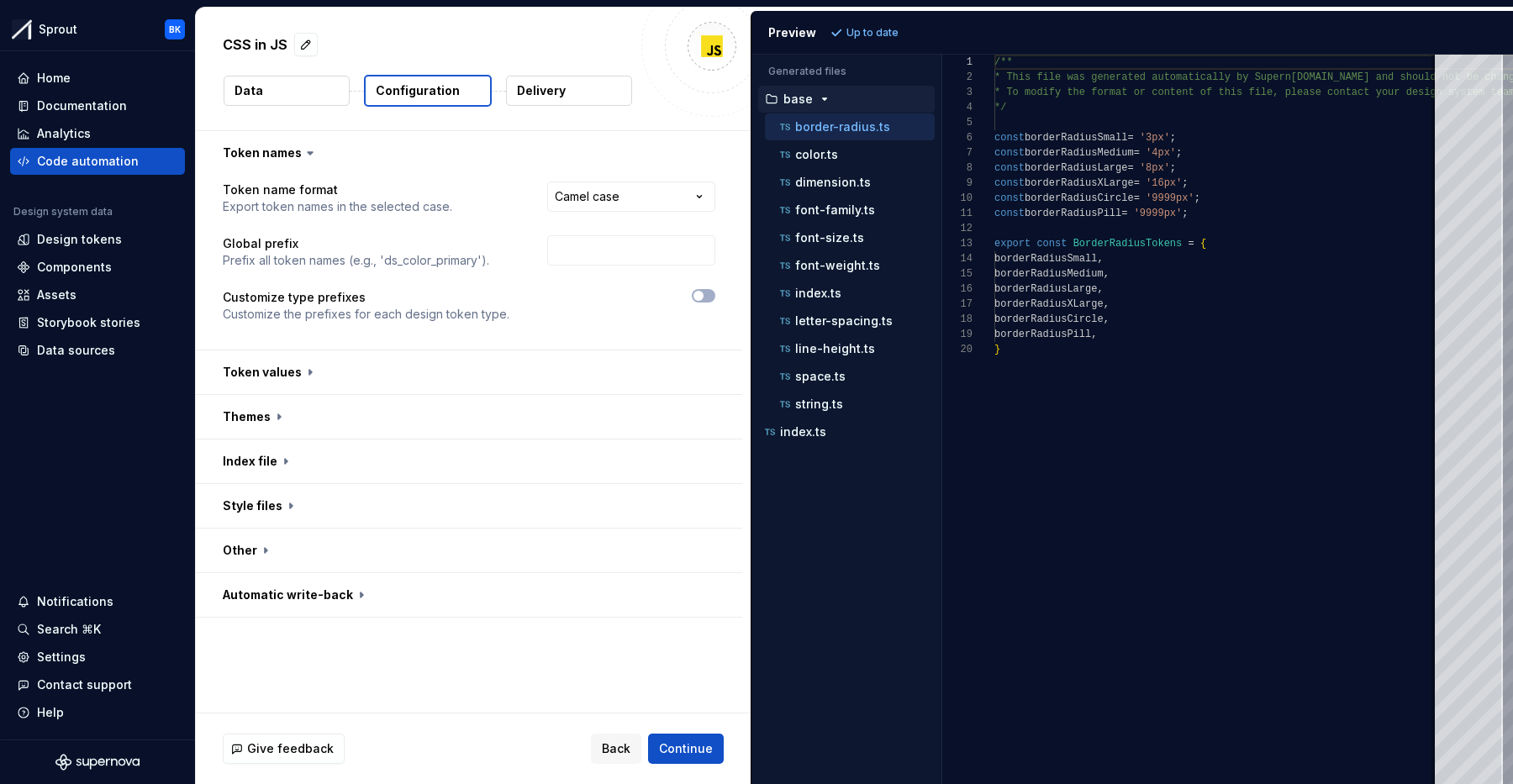
click at [317, 95] on button "Data" at bounding box center [287, 90] width 126 height 30
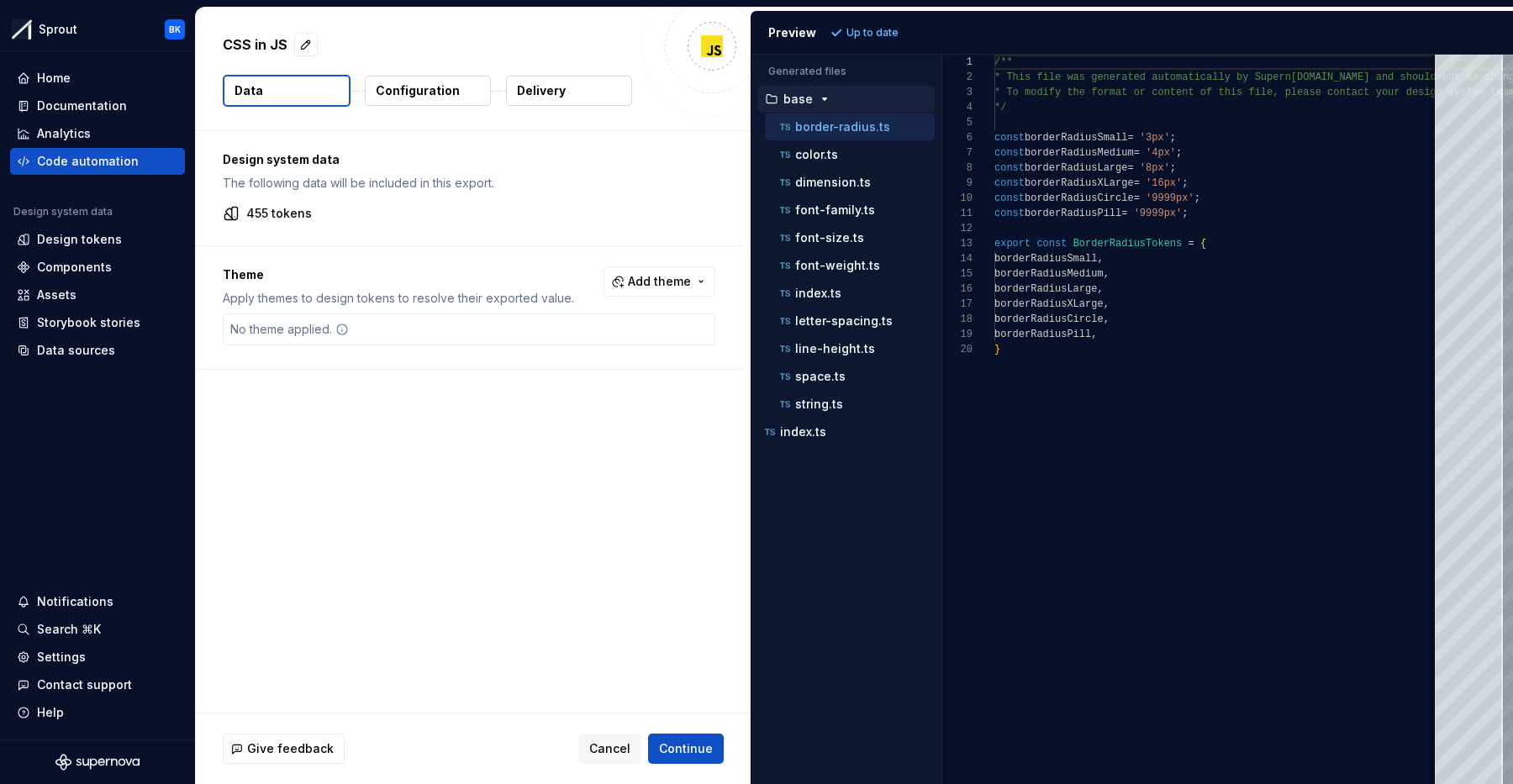
click at [282, 211] on p "455 tokens" at bounding box center [280, 213] width 66 height 17
click at [683, 277] on span "Add theme" at bounding box center [659, 281] width 63 height 17
drag, startPoint x: 603, startPoint y: 276, endPoint x: 552, endPoint y: 278, distance: 51.0
click at [603, 276] on html "Sprout BK Home Documentation Analytics Code automation Design system data Desig…" at bounding box center [756, 392] width 1513 height 784
drag, startPoint x: 409, startPoint y: 304, endPoint x: 386, endPoint y: 143, distance: 162.6
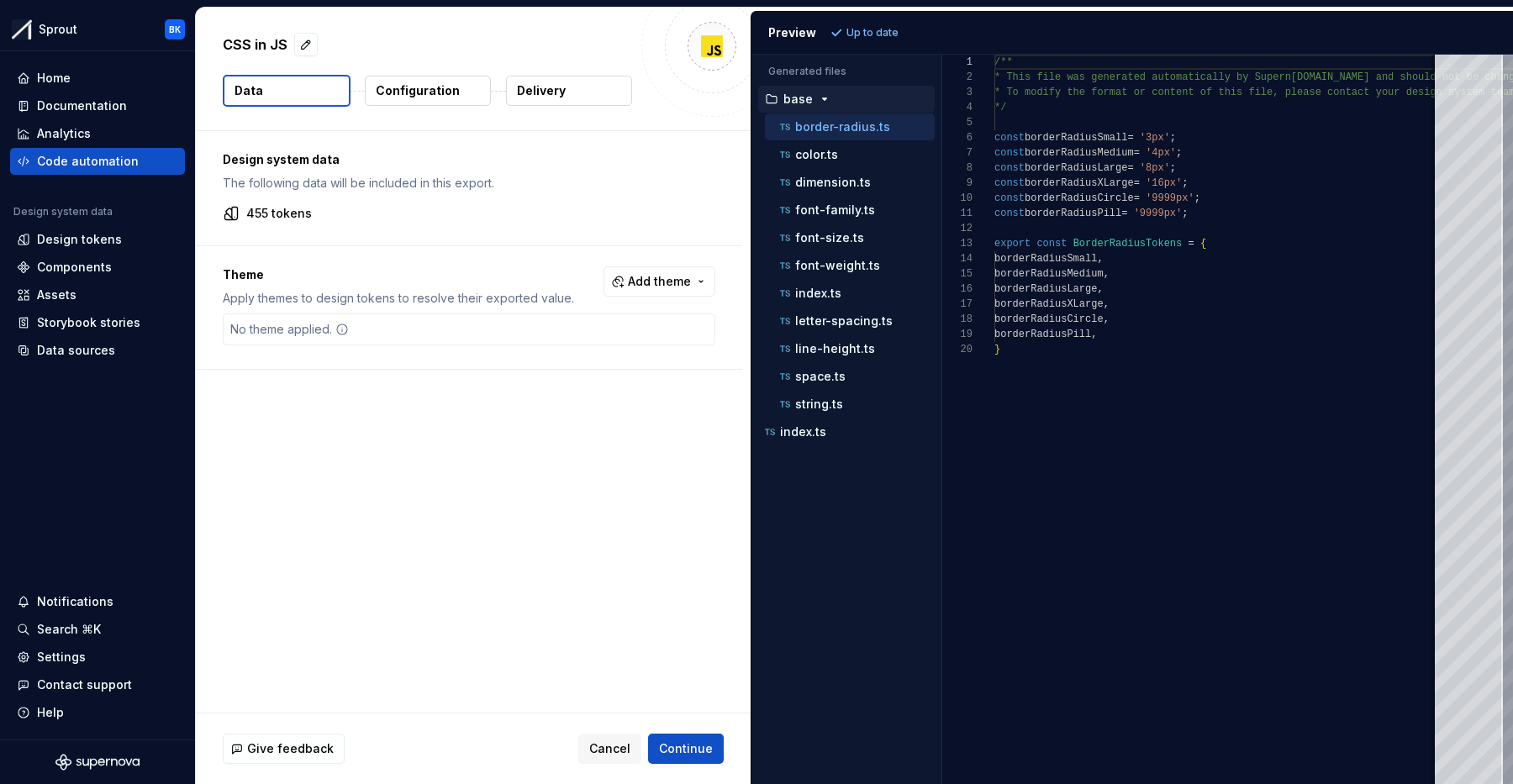
click at [409, 304] on p "Apply themes to design tokens to resolve their exported value." at bounding box center [398, 298] width 351 height 17
click at [415, 77] on button "Configuration" at bounding box center [428, 90] width 126 height 30
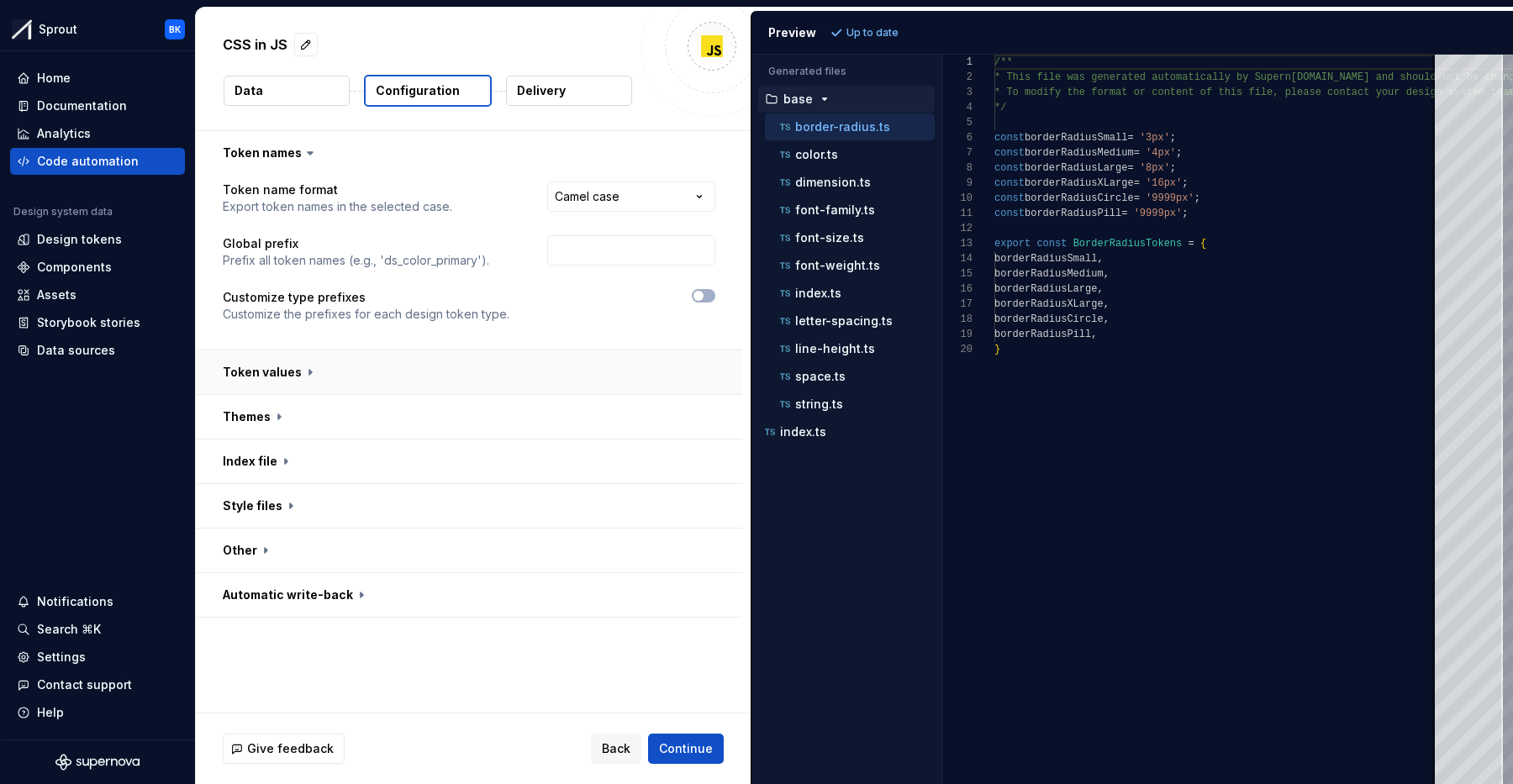
click at [346, 388] on button "button" at bounding box center [469, 372] width 547 height 43
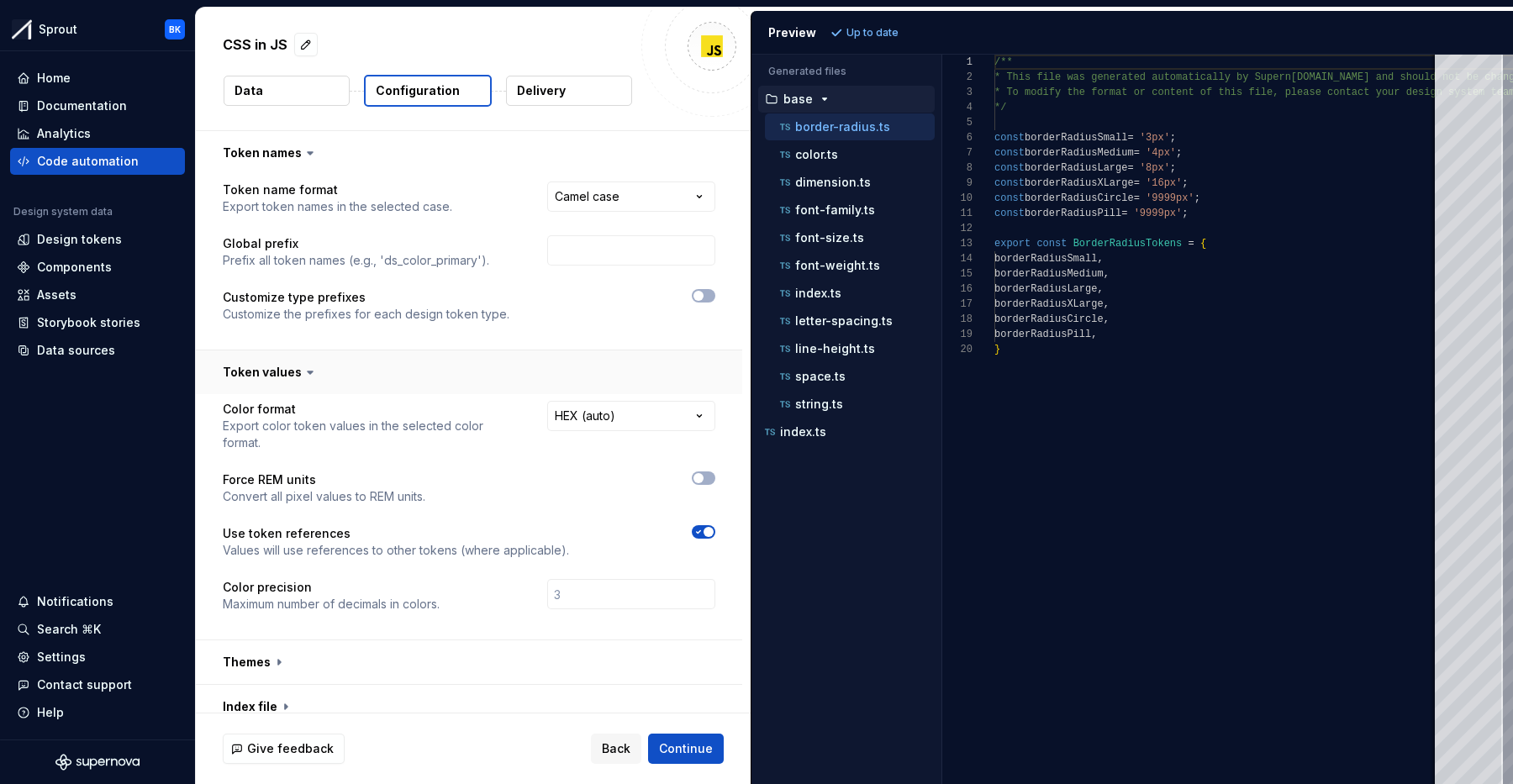
click at [353, 380] on button "button" at bounding box center [469, 372] width 547 height 43
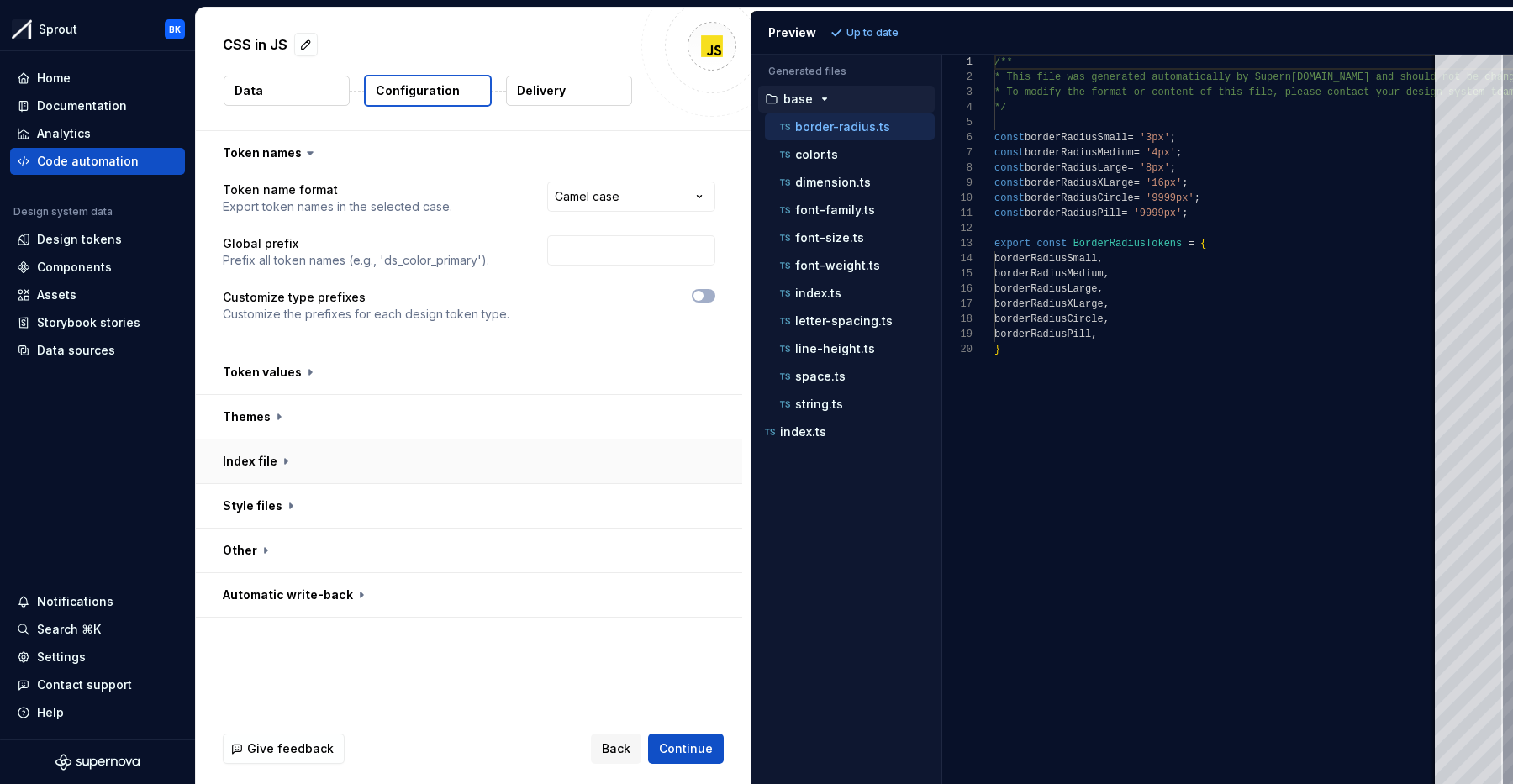
click at [353, 440] on button "button" at bounding box center [469, 460] width 547 height 43
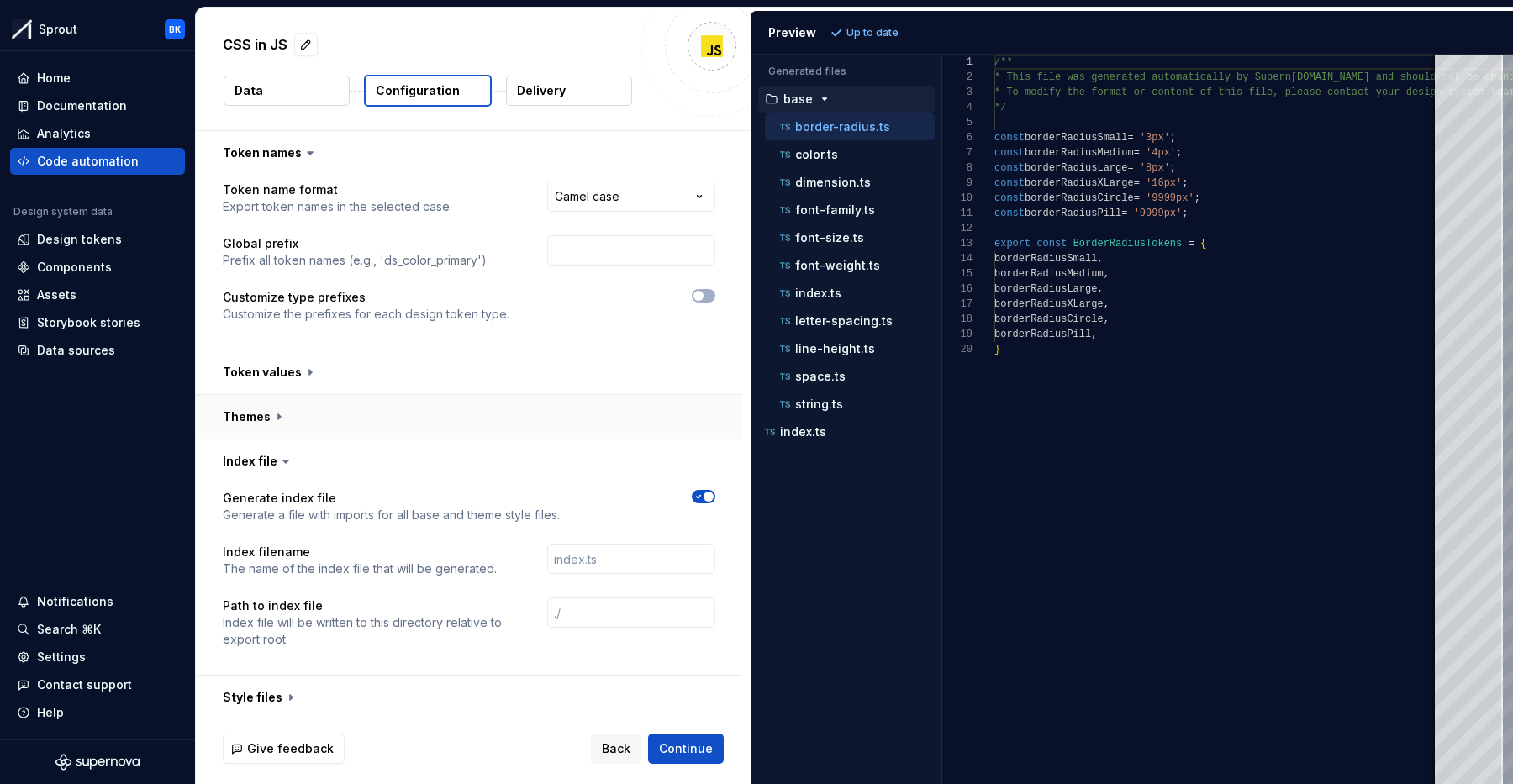
click at [354, 420] on button "button" at bounding box center [469, 416] width 547 height 43
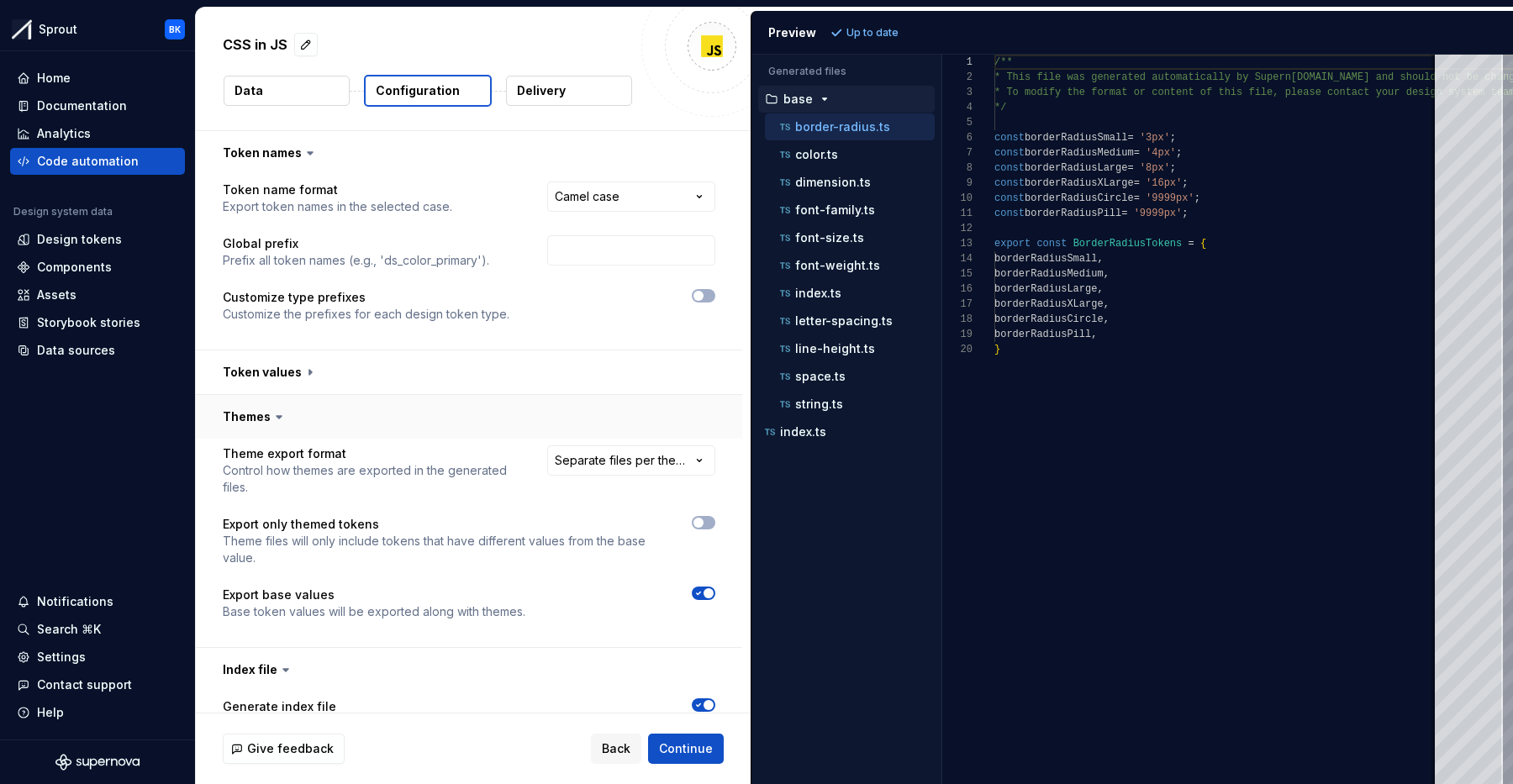
click at [354, 420] on button "button" at bounding box center [469, 416] width 547 height 43
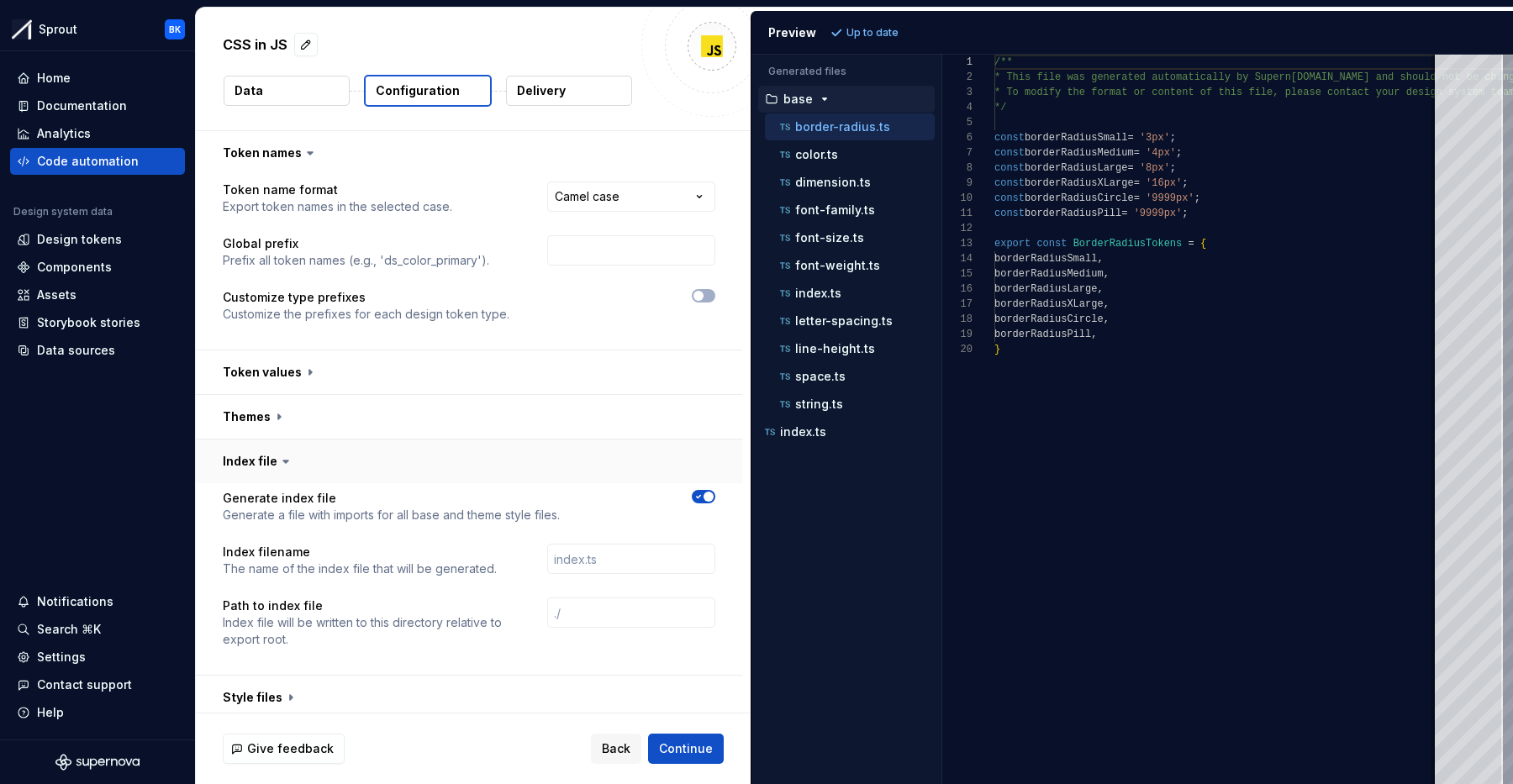
click at [335, 460] on button "button" at bounding box center [469, 460] width 547 height 43
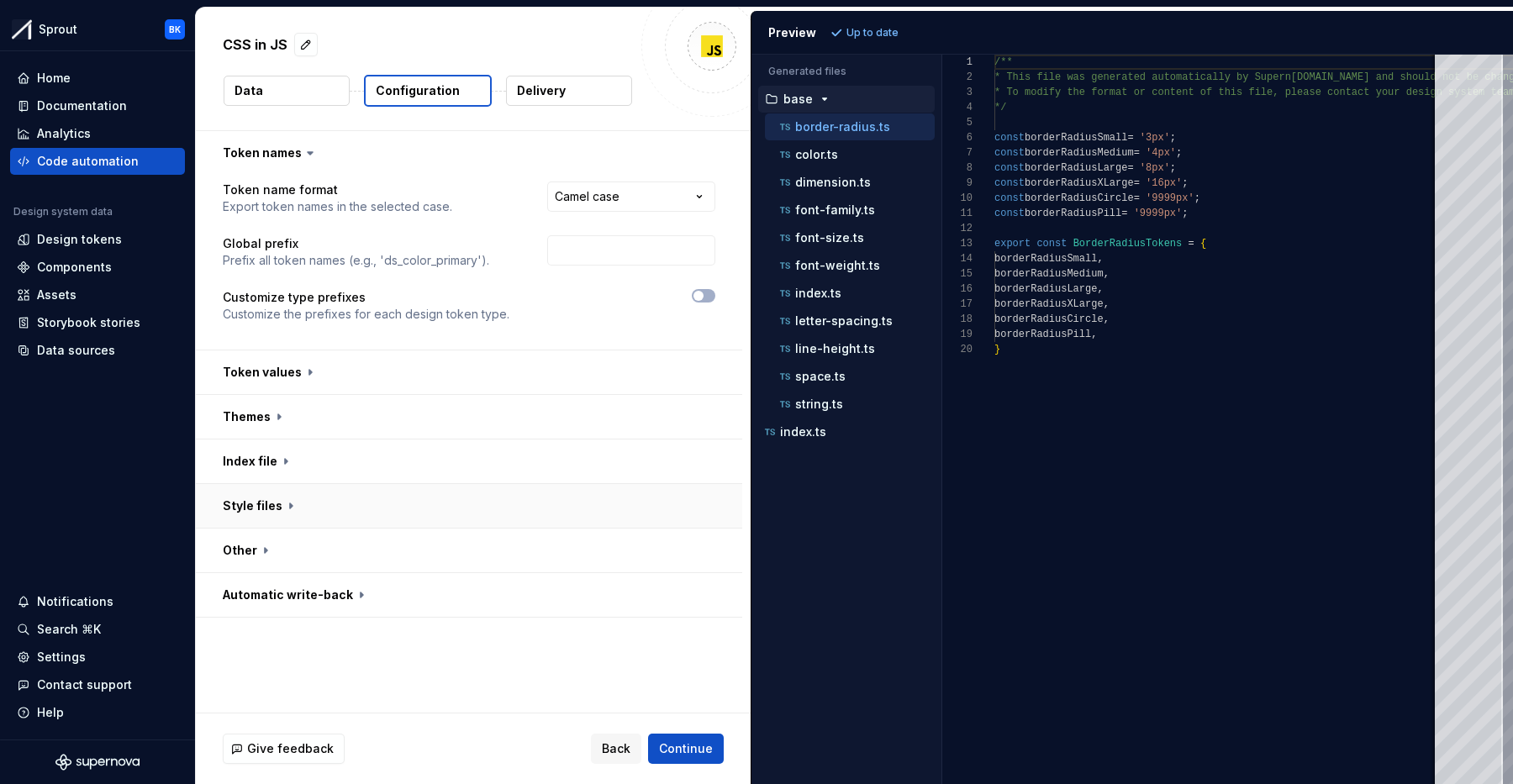
click at [336, 502] on button "button" at bounding box center [469, 506] width 547 height 43
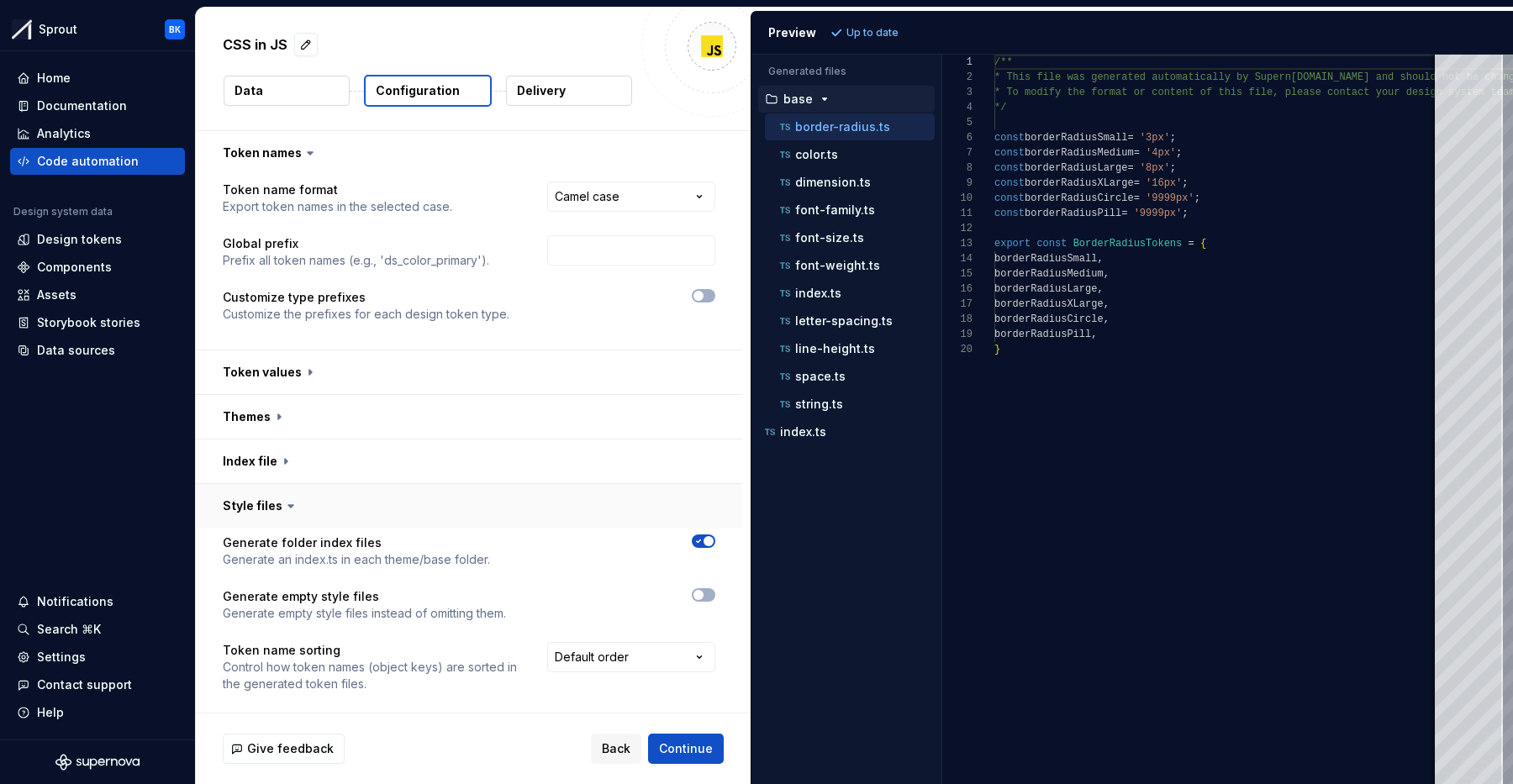
click at [337, 502] on button "button" at bounding box center [469, 506] width 547 height 43
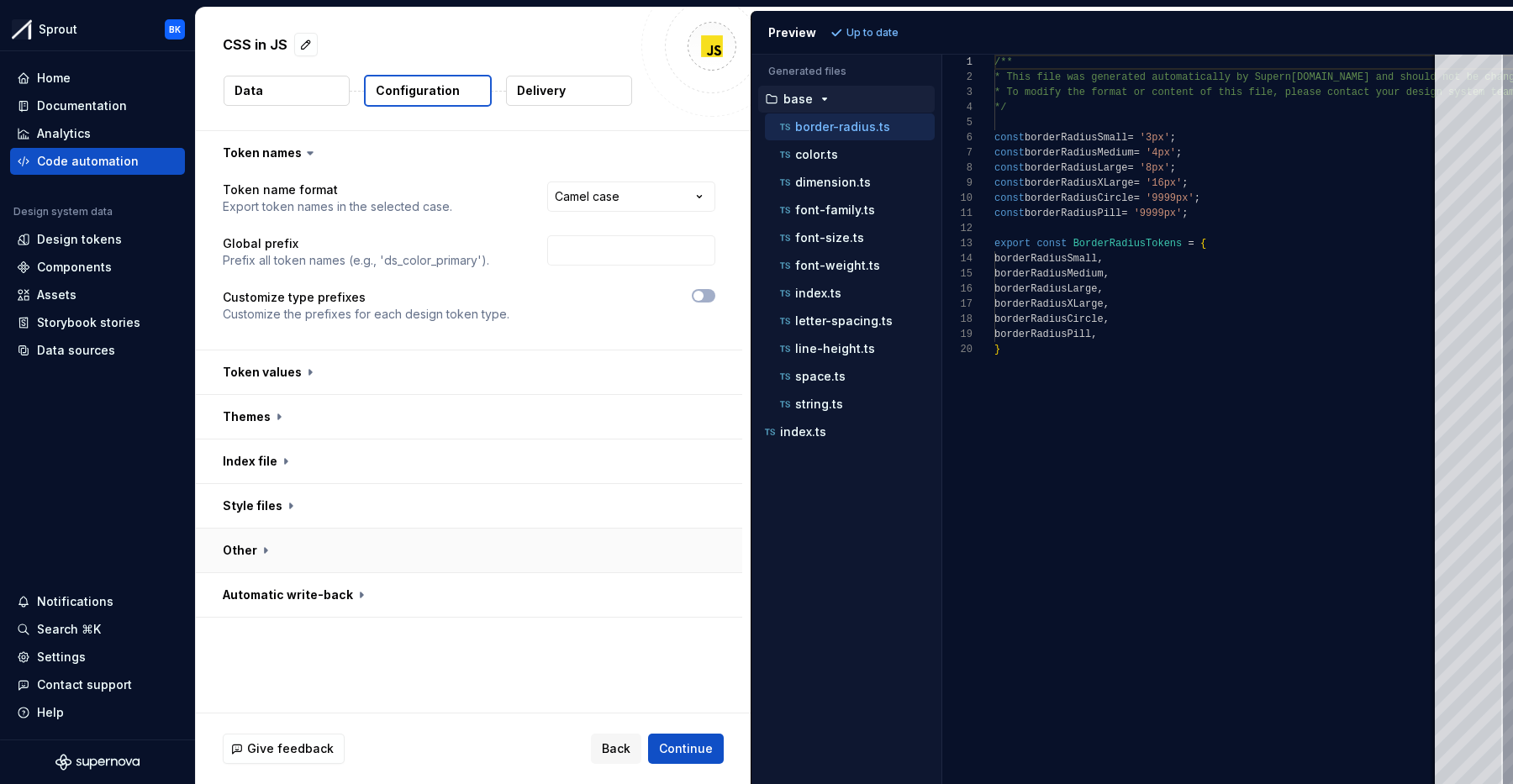
click at [312, 549] on button "button" at bounding box center [469, 550] width 547 height 43
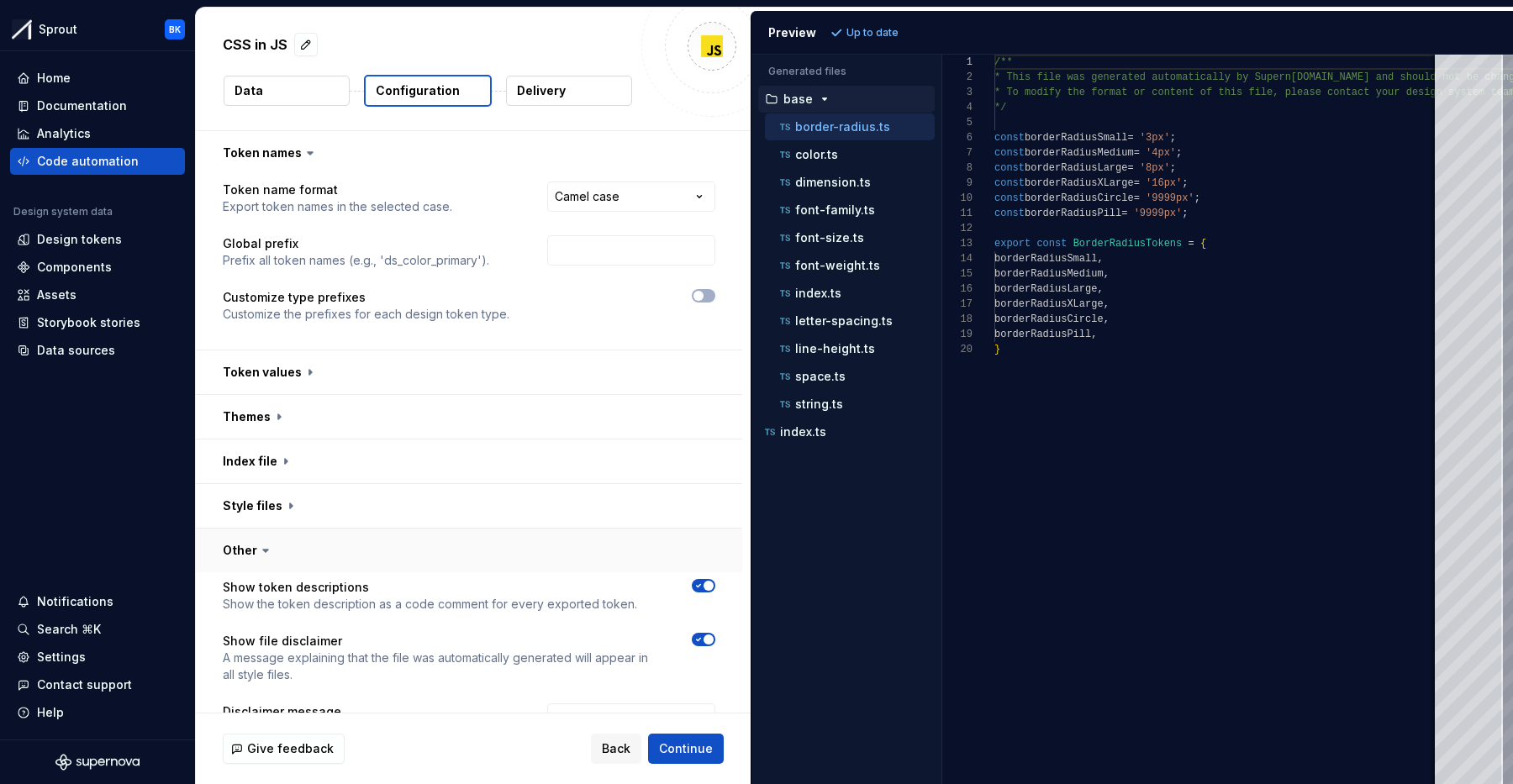
drag, startPoint x: 314, startPoint y: 553, endPoint x: 324, endPoint y: 558, distance: 11.2
click at [315, 553] on button "button" at bounding box center [469, 550] width 547 height 43
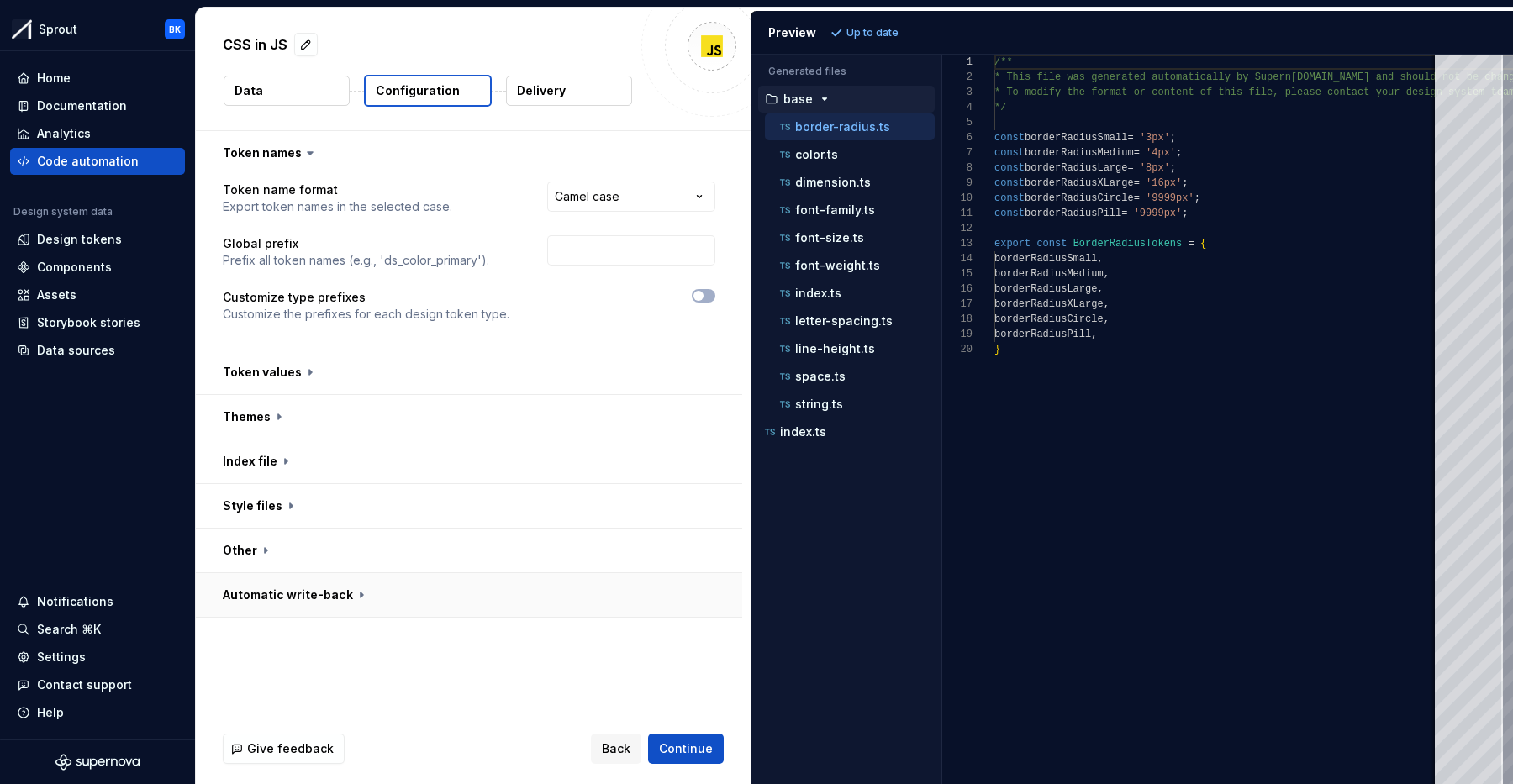
click at [333, 595] on button "button" at bounding box center [469, 594] width 547 height 43
drag, startPoint x: 343, startPoint y: 593, endPoint x: 361, endPoint y: 474, distance: 120.4
click at [343, 593] on button "button" at bounding box center [469, 594] width 547 height 43
click at [359, 377] on button "button" at bounding box center [469, 372] width 547 height 43
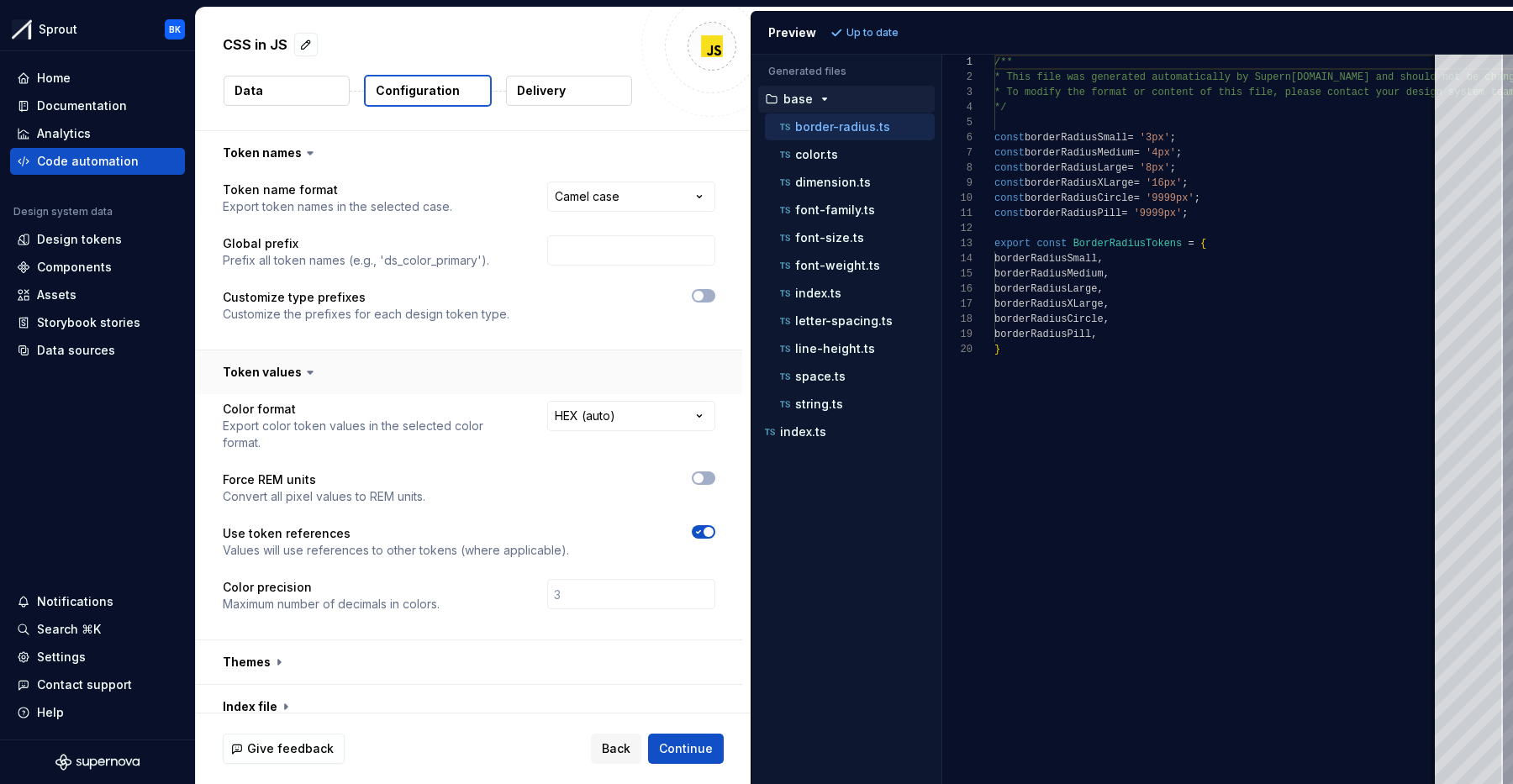
click at [359, 375] on button "button" at bounding box center [469, 372] width 547 height 43
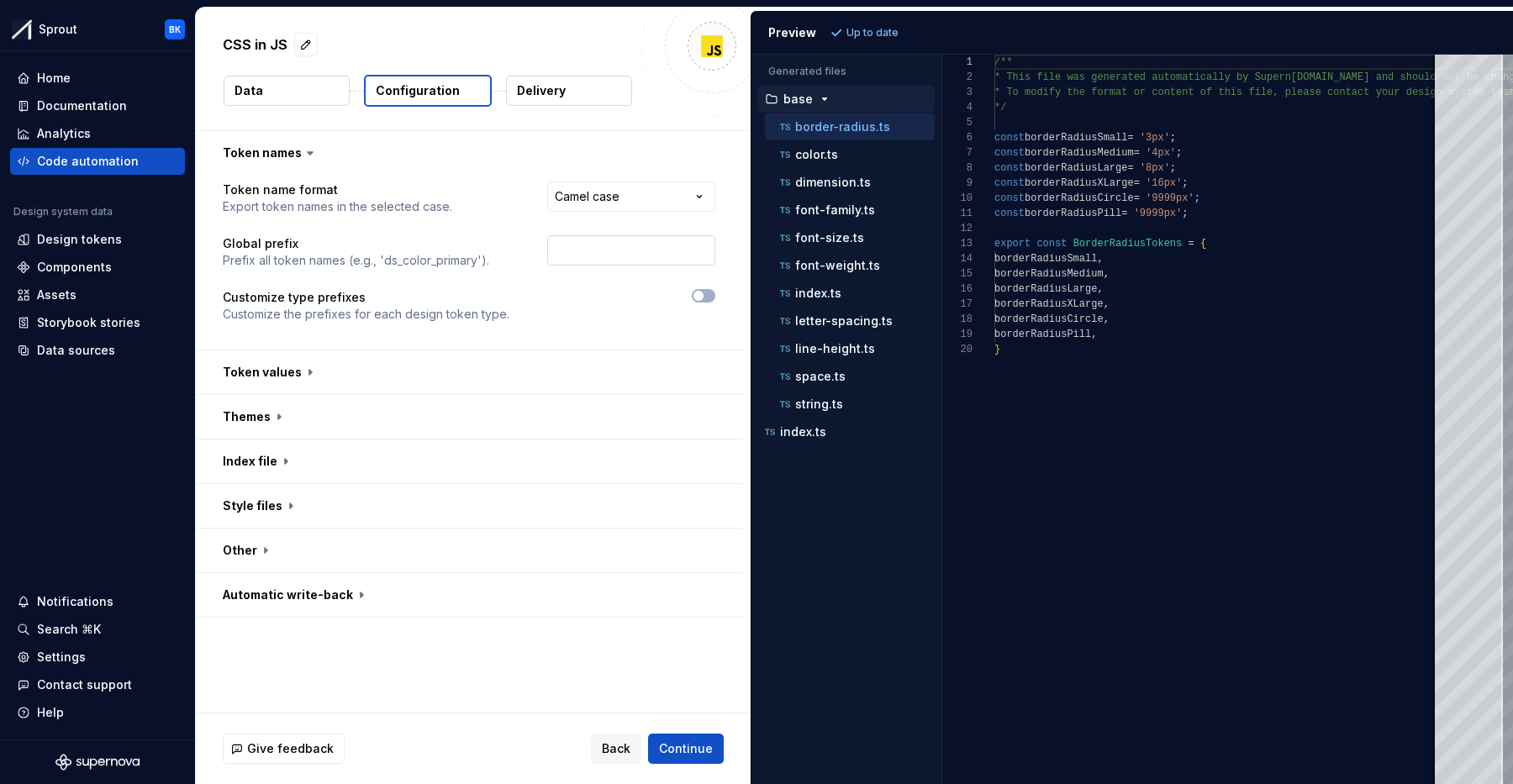
click at [613, 264] on input "text" at bounding box center [631, 250] width 168 height 30
click at [662, 198] on html "**********" at bounding box center [756, 392] width 1513 height 784
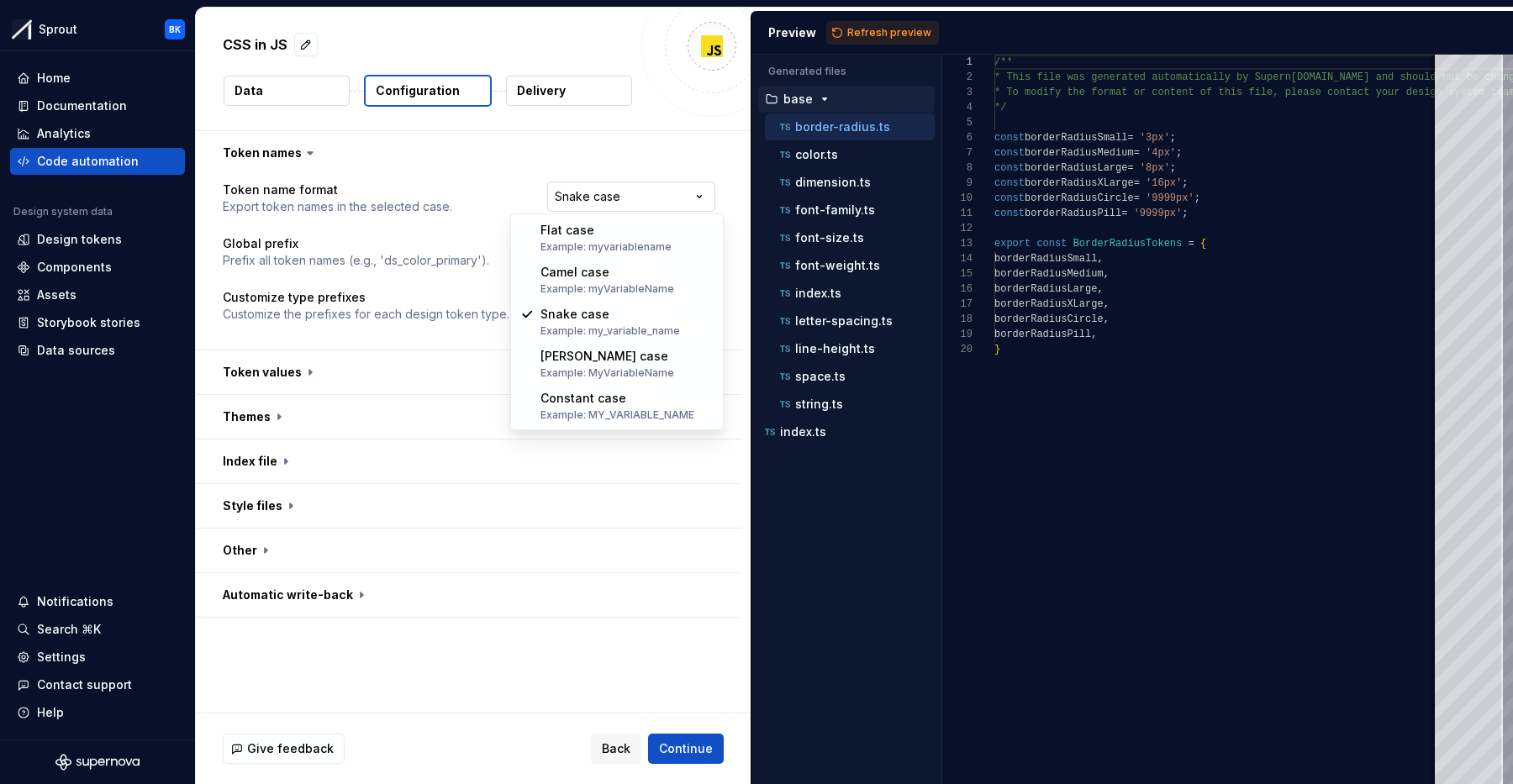
click at [617, 199] on html "**********" at bounding box center [756, 392] width 1513 height 784
select select "*********"
drag, startPoint x: 579, startPoint y: 280, endPoint x: 585, endPoint y: 270, distance: 11.7
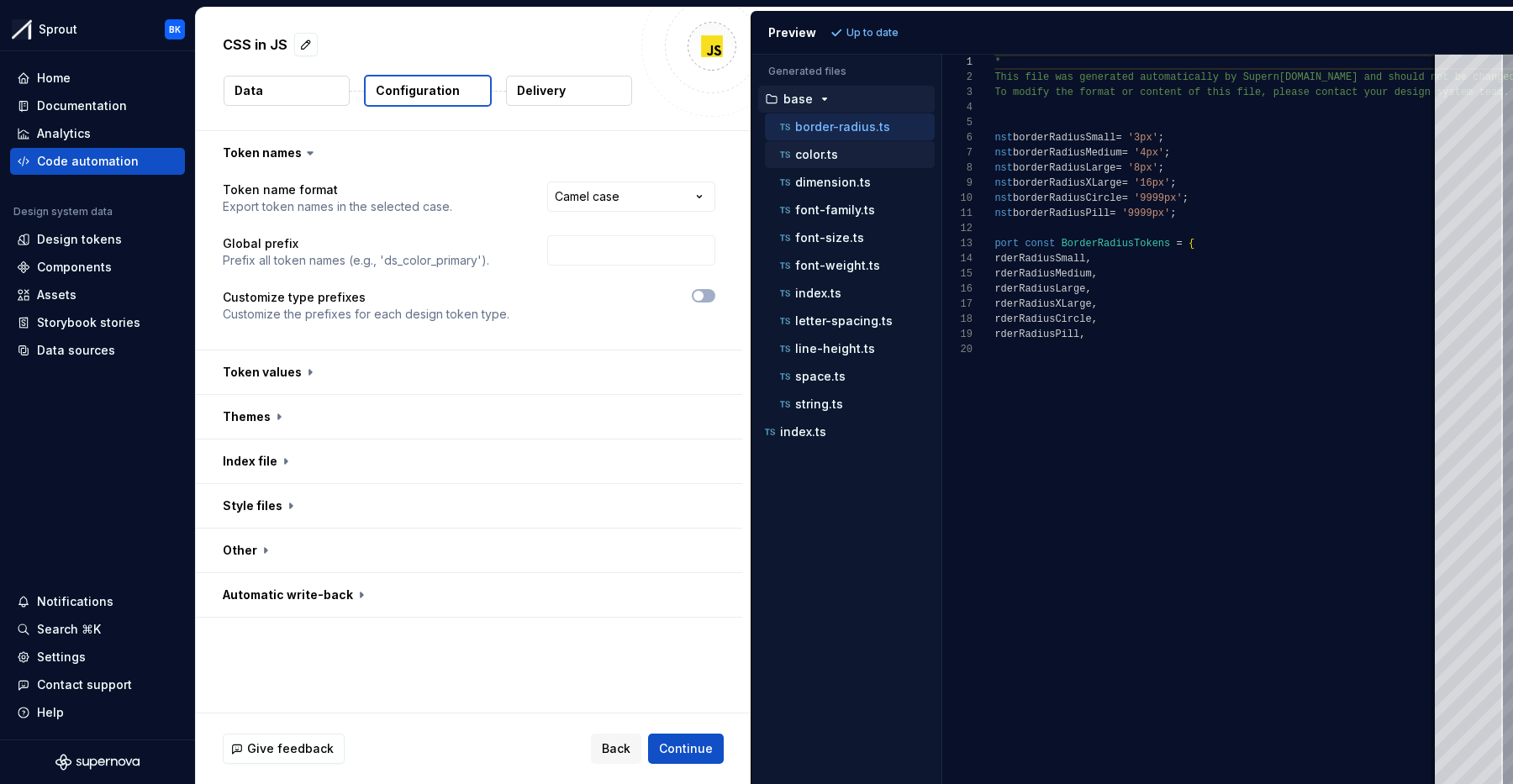
click at [842, 156] on div "color.ts" at bounding box center [855, 154] width 158 height 17
type textarea "**********"
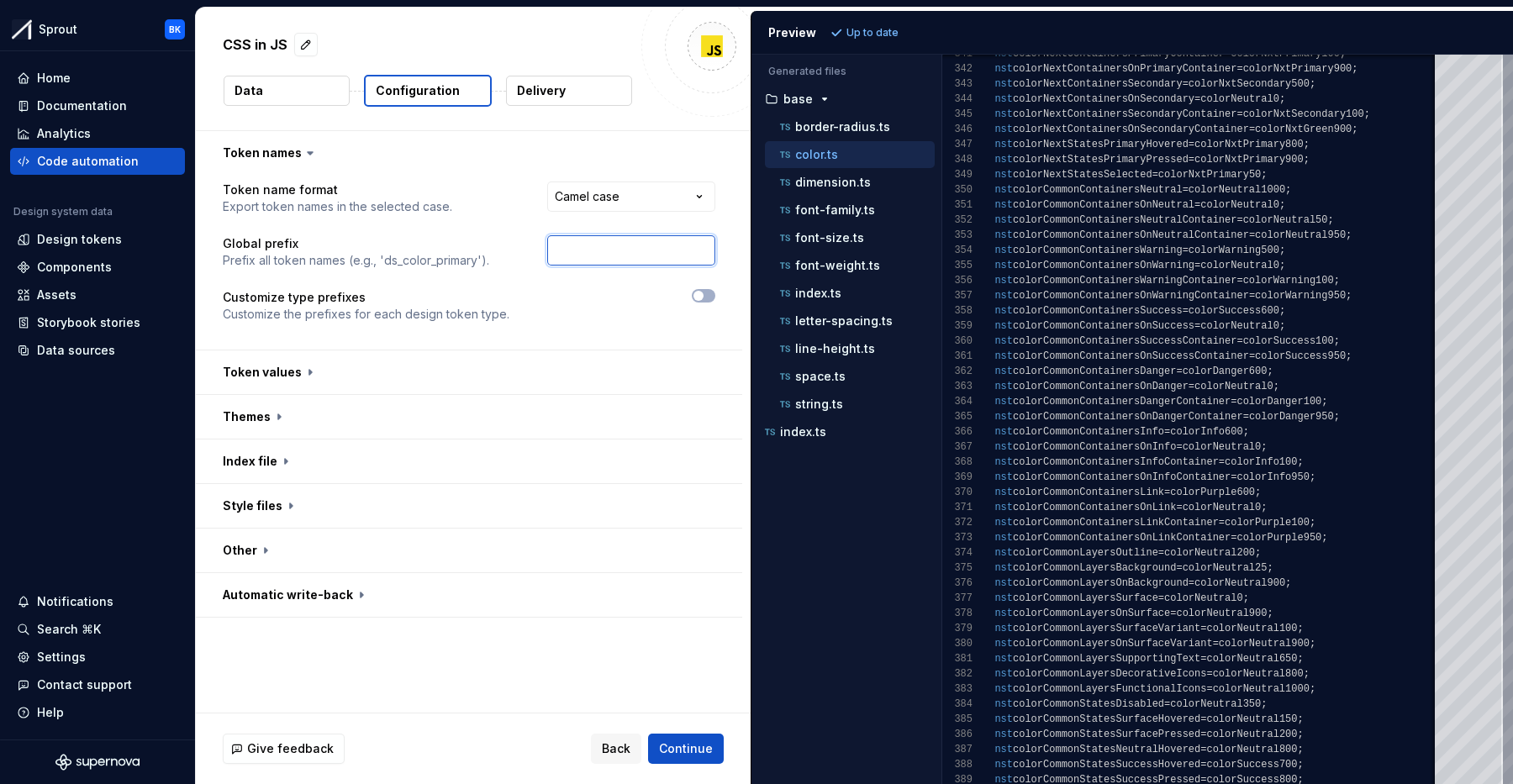
click at [637, 239] on input "text" at bounding box center [631, 250] width 168 height 30
click at [521, 273] on div "**********" at bounding box center [469, 263] width 493 height 161
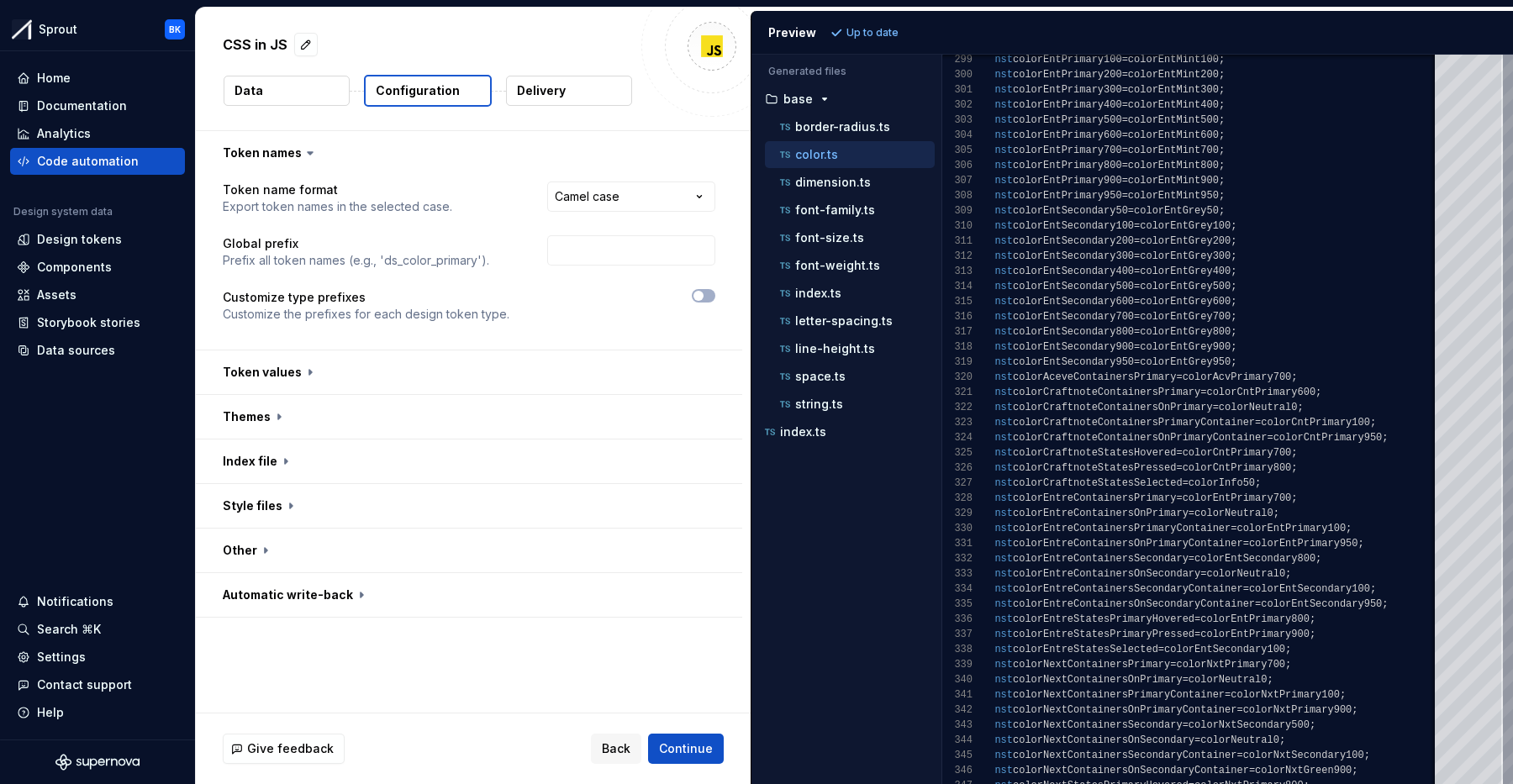
click at [550, 94] on p "Delivery" at bounding box center [541, 90] width 49 height 17
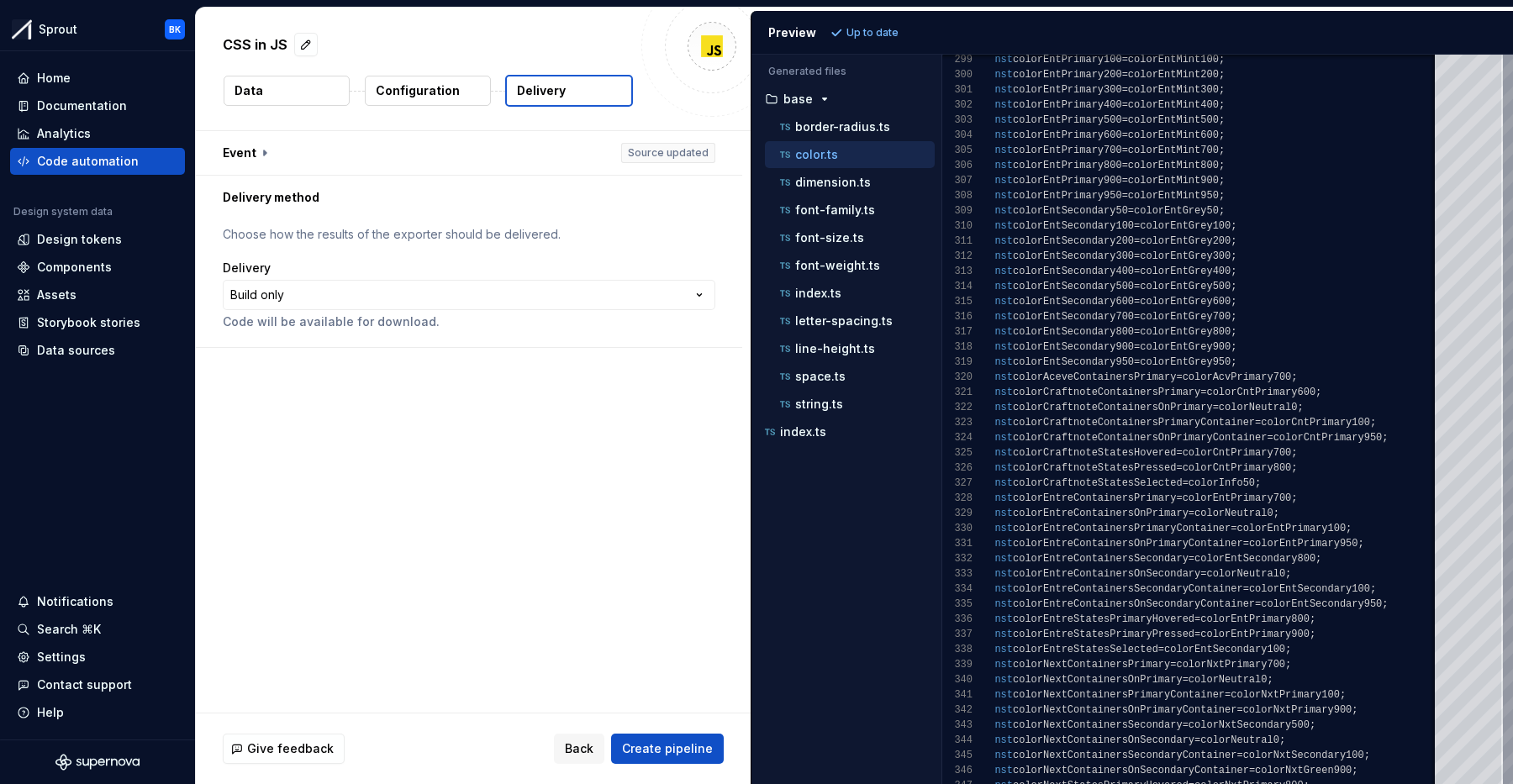
click at [437, 88] on p "Configuration" at bounding box center [417, 90] width 84 height 17
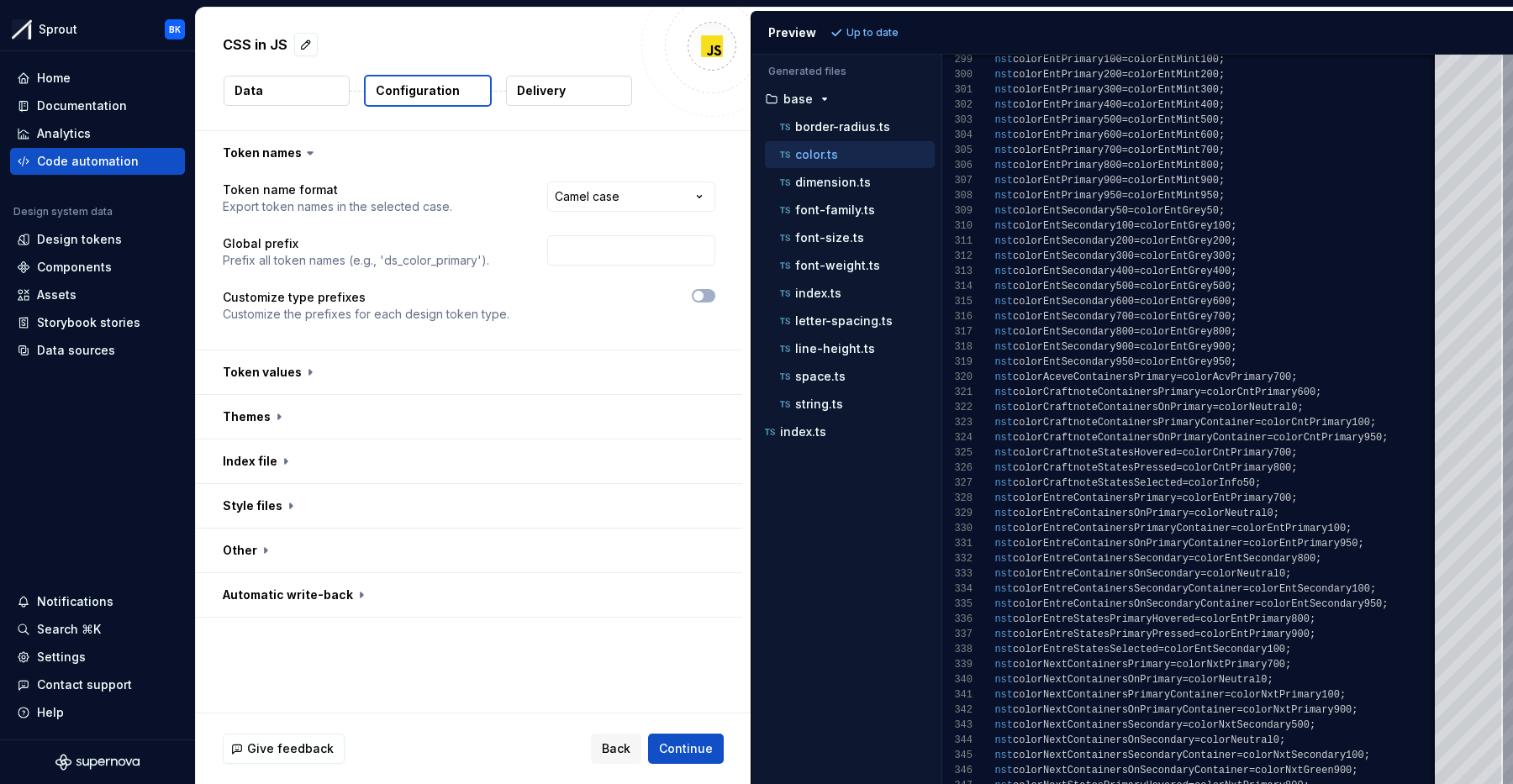
click at [296, 82] on button "Data" at bounding box center [287, 90] width 126 height 30
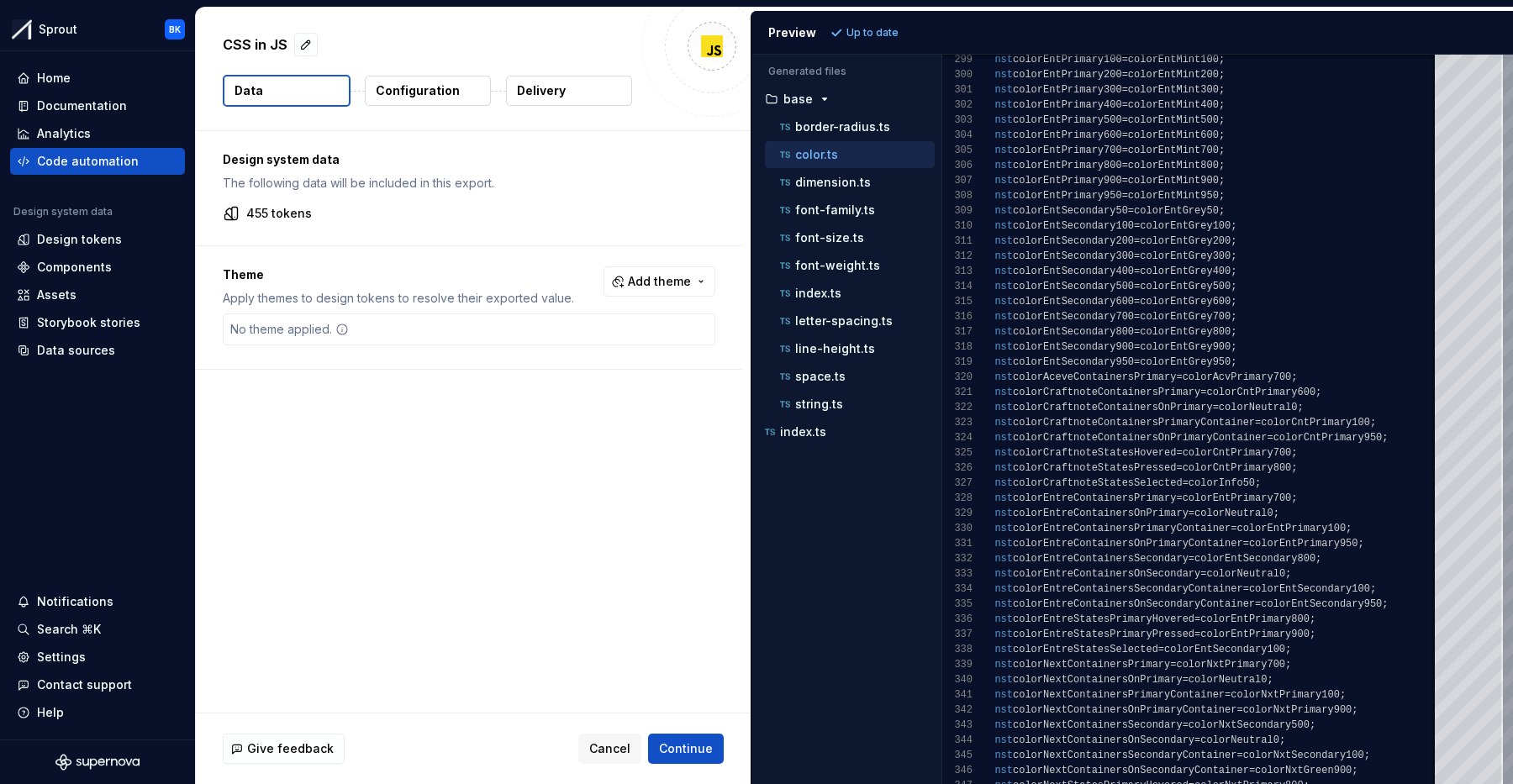
click at [422, 101] on button "Configuration" at bounding box center [428, 90] width 126 height 30
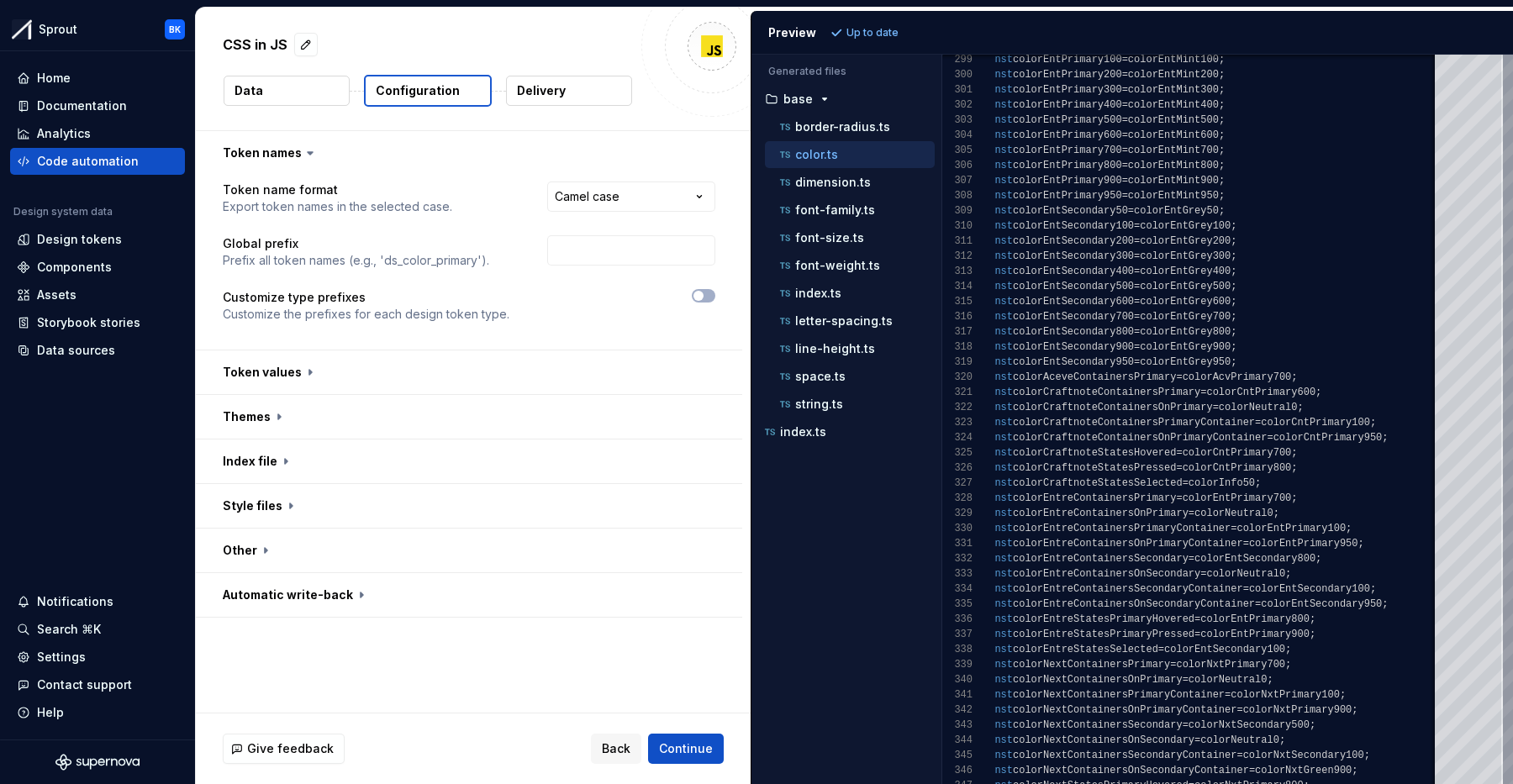
click at [276, 96] on button "Data" at bounding box center [287, 90] width 126 height 30
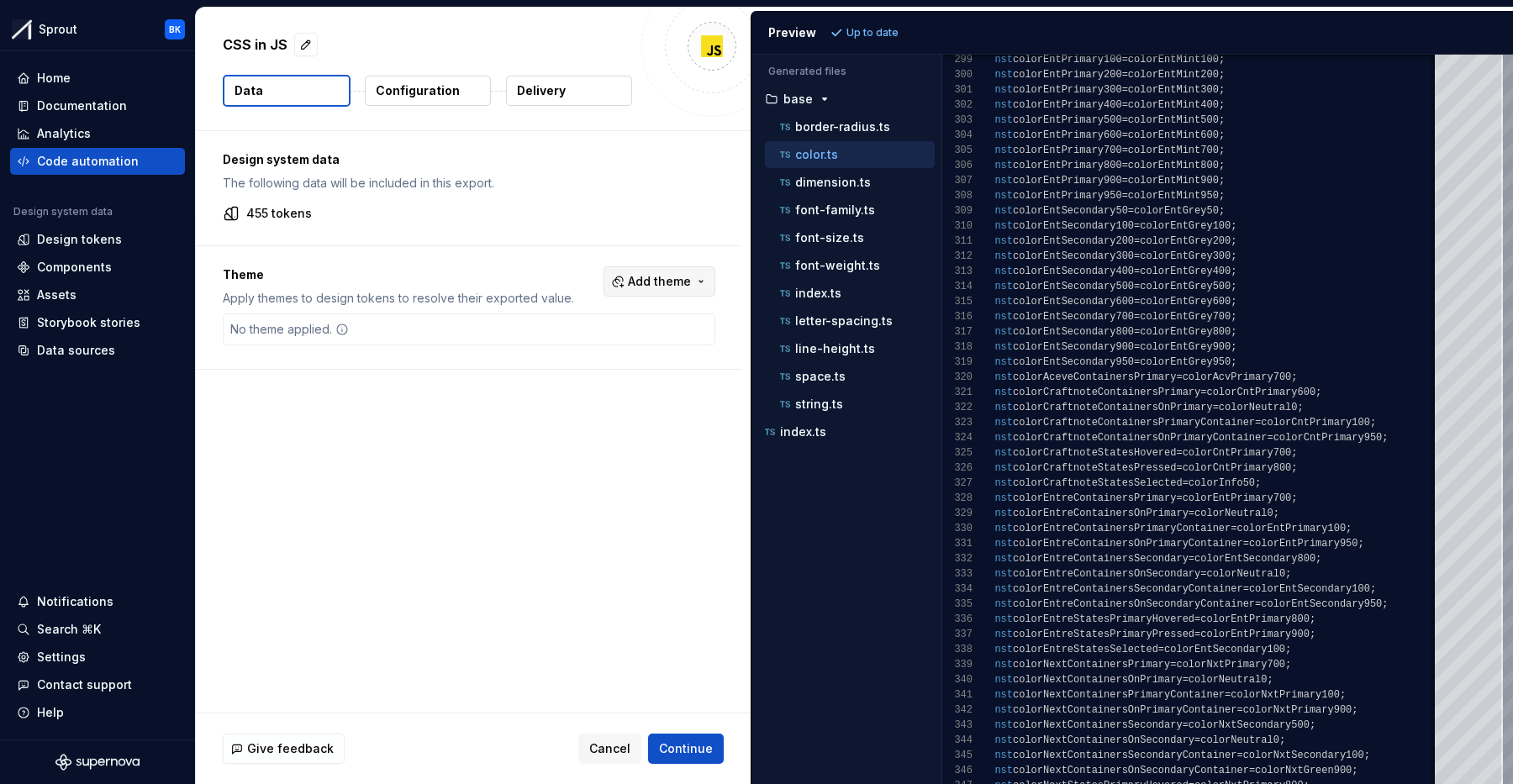
click at [711, 289] on button "Add theme" at bounding box center [659, 281] width 112 height 30
click at [571, 427] on div "entre" at bounding box center [568, 429] width 31 height 17
click at [366, 401] on html "Sprout BK Home Documentation Analytics Code automation Design system data Desig…" at bounding box center [756, 392] width 1513 height 784
click at [901, 32] on span "Refresh preview" at bounding box center [889, 32] width 84 height 13
click at [831, 423] on button "entre" at bounding box center [846, 431] width 177 height 19
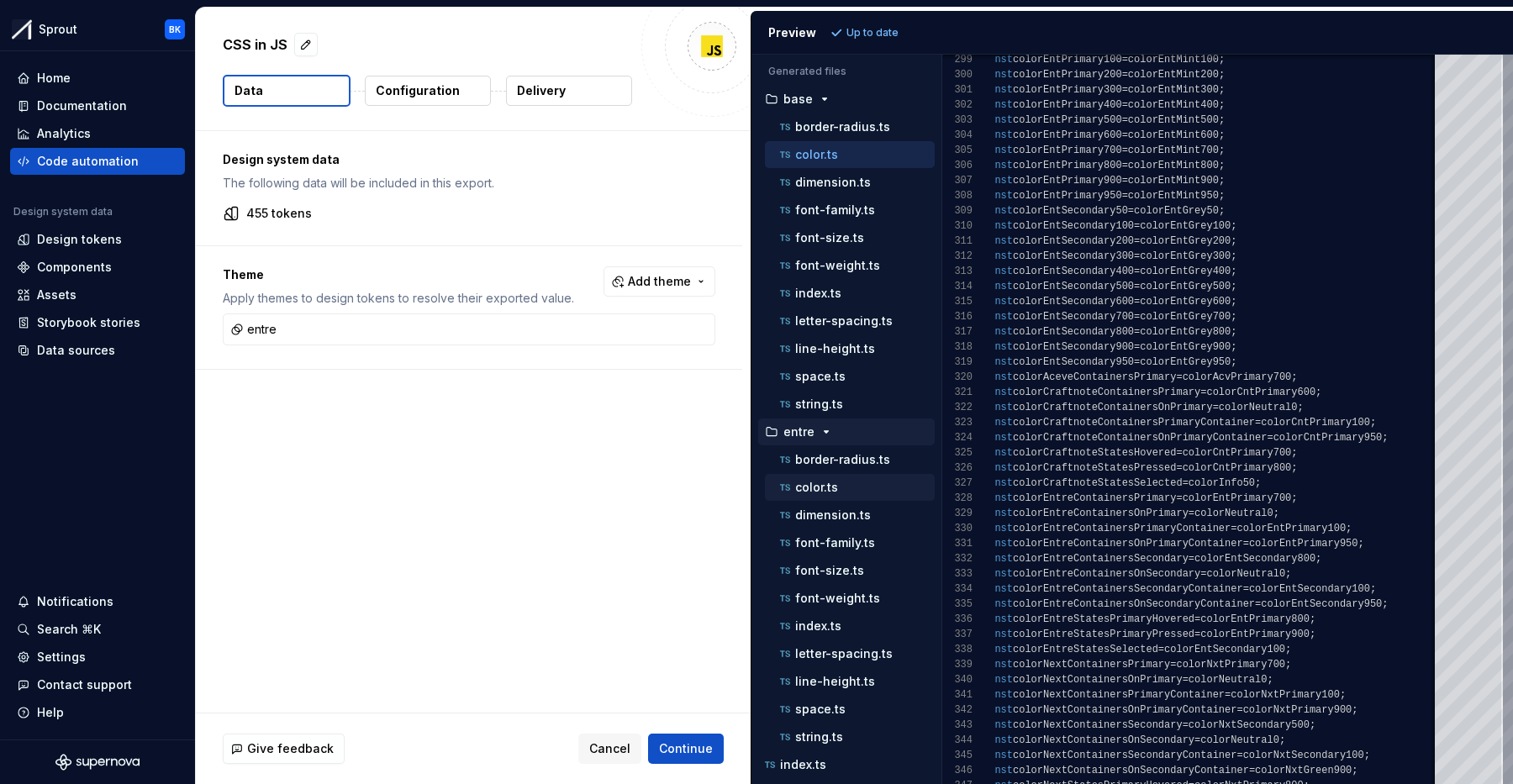
click at [831, 490] on p "color.ts" at bounding box center [816, 487] width 43 height 13
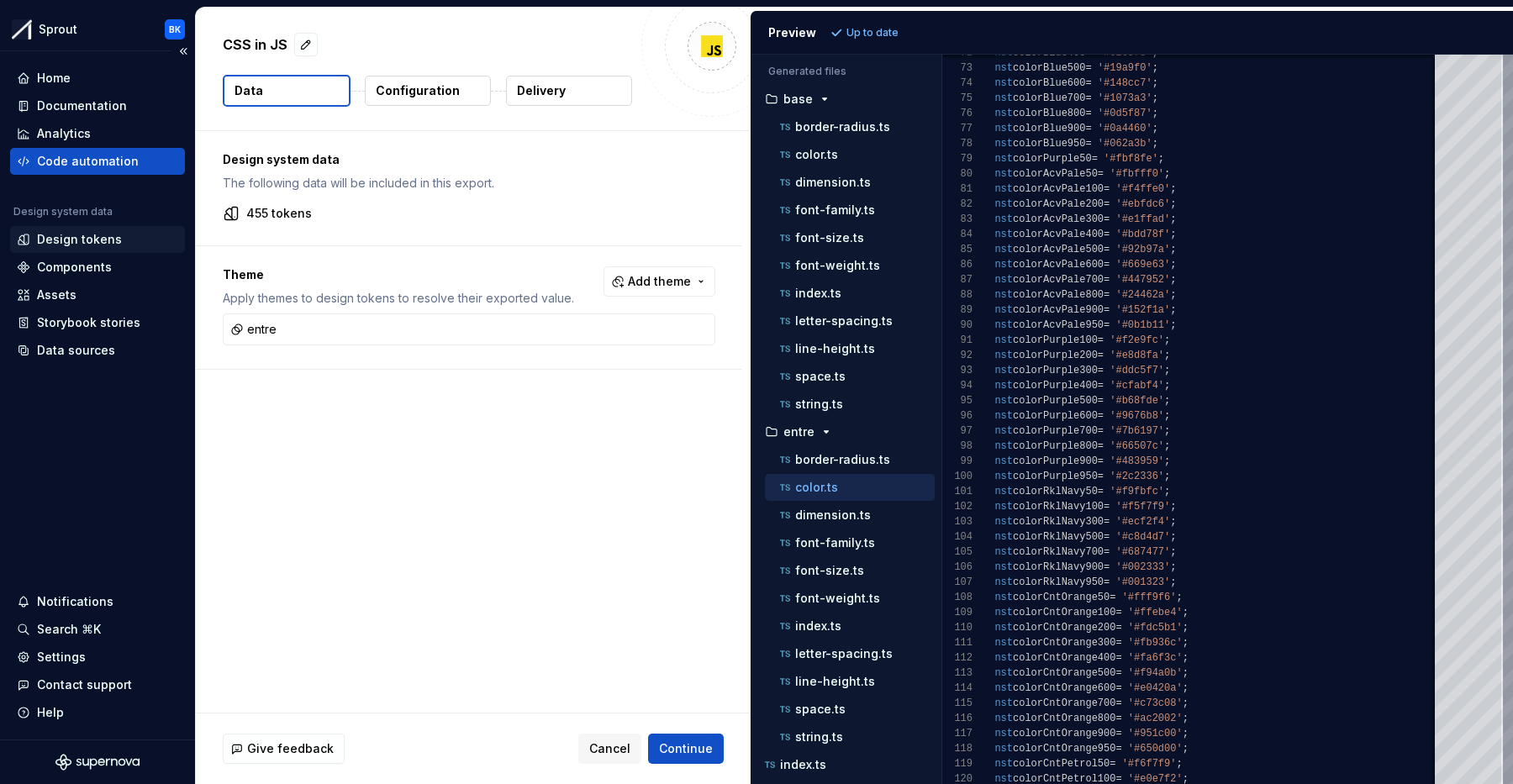
click at [60, 241] on div "Design tokens" at bounding box center [80, 239] width 85 height 17
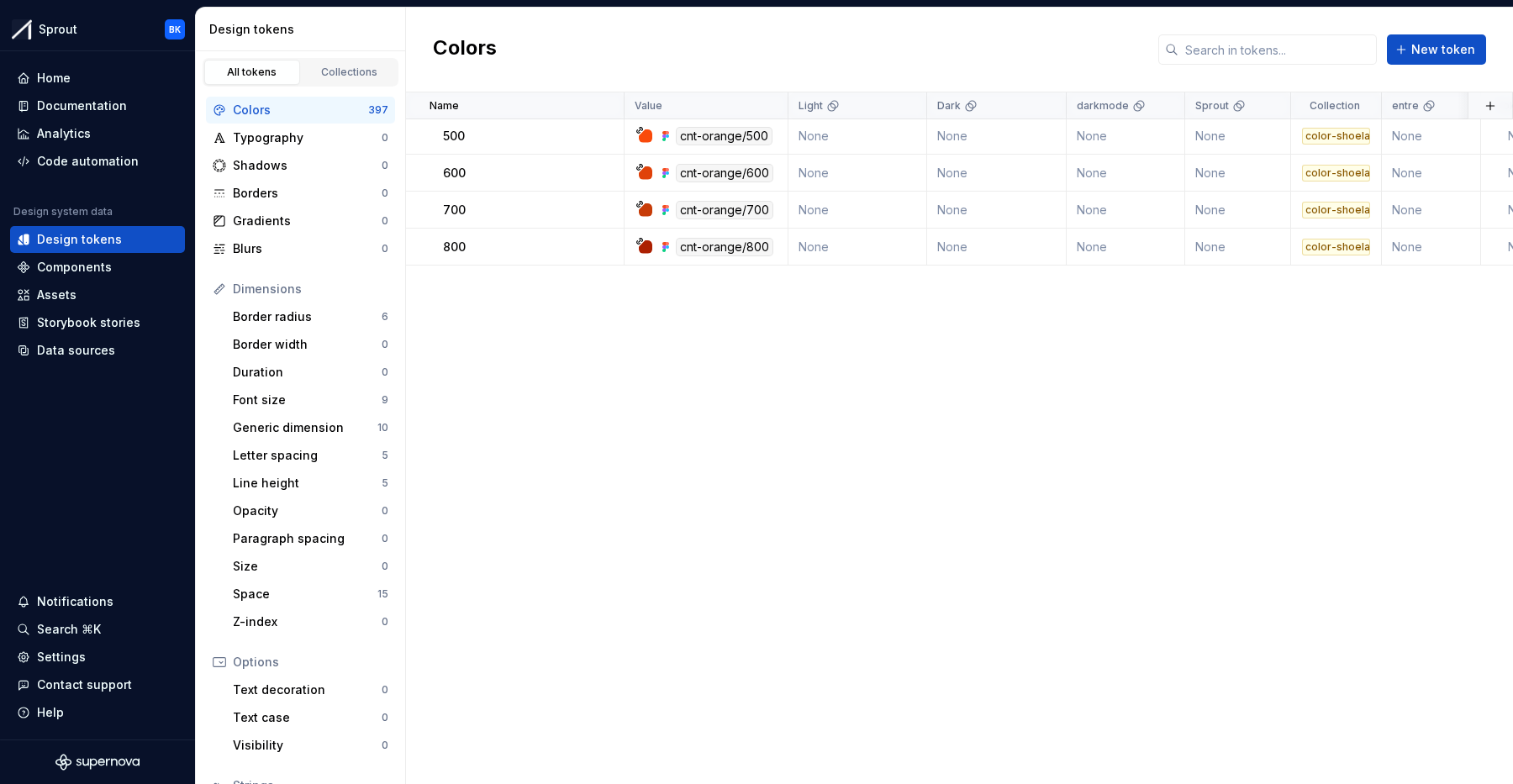
scroll to position [320, 0]
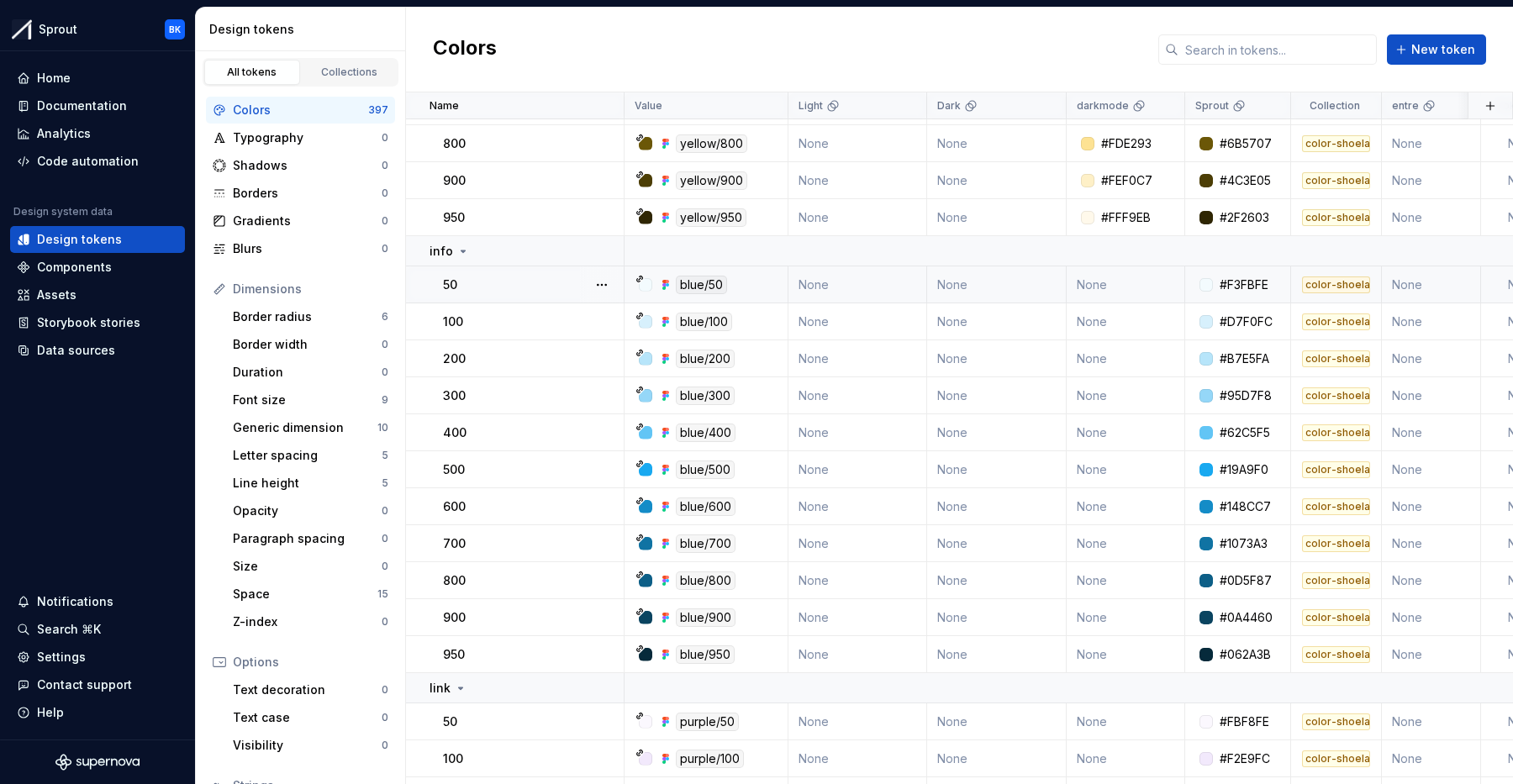
click at [530, 292] on div "50" at bounding box center [532, 285] width 180 height 17
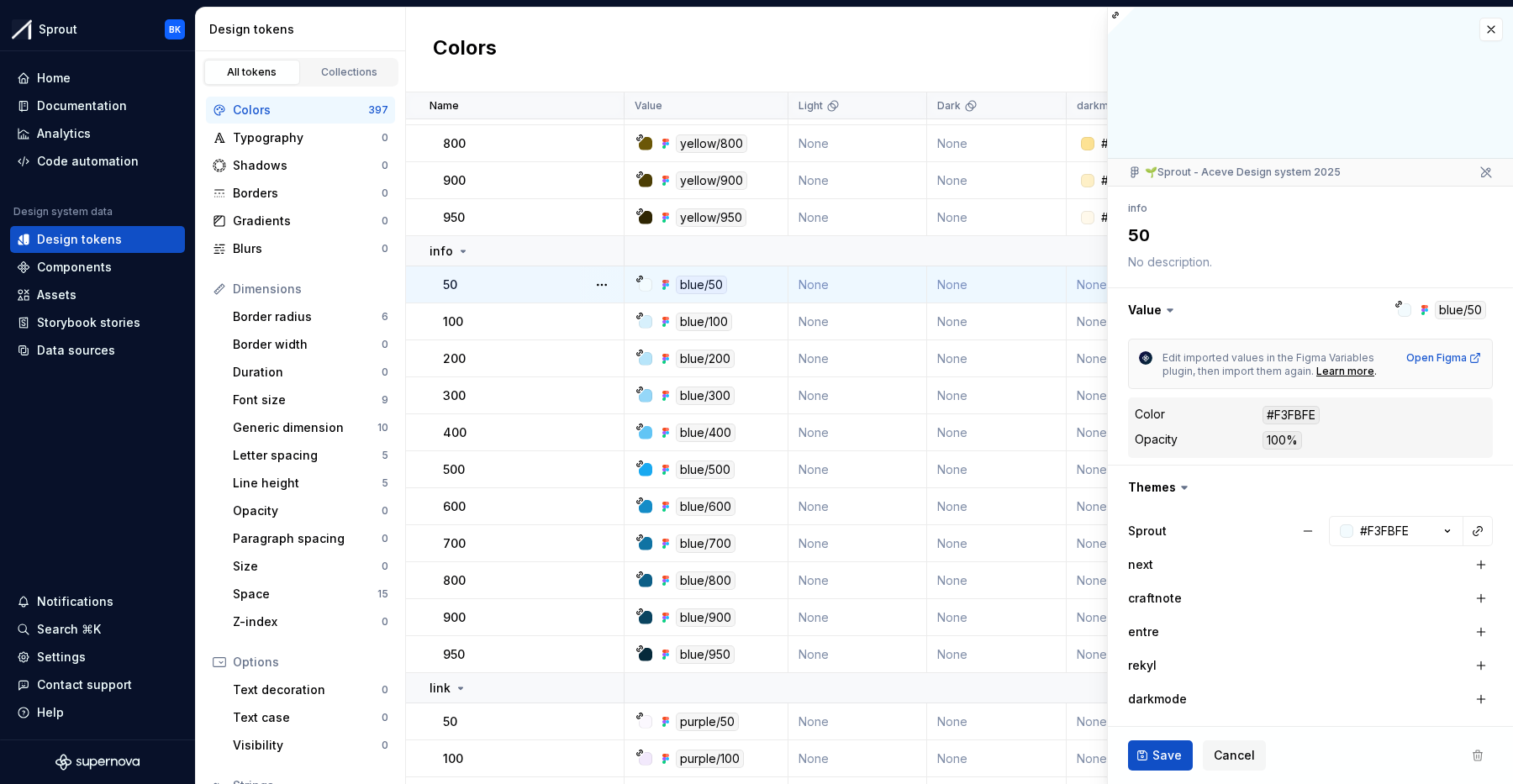
type textarea "*"
click at [1490, 26] on button "button" at bounding box center [1491, 29] width 24 height 24
